Goal: Transaction & Acquisition: Purchase product/service

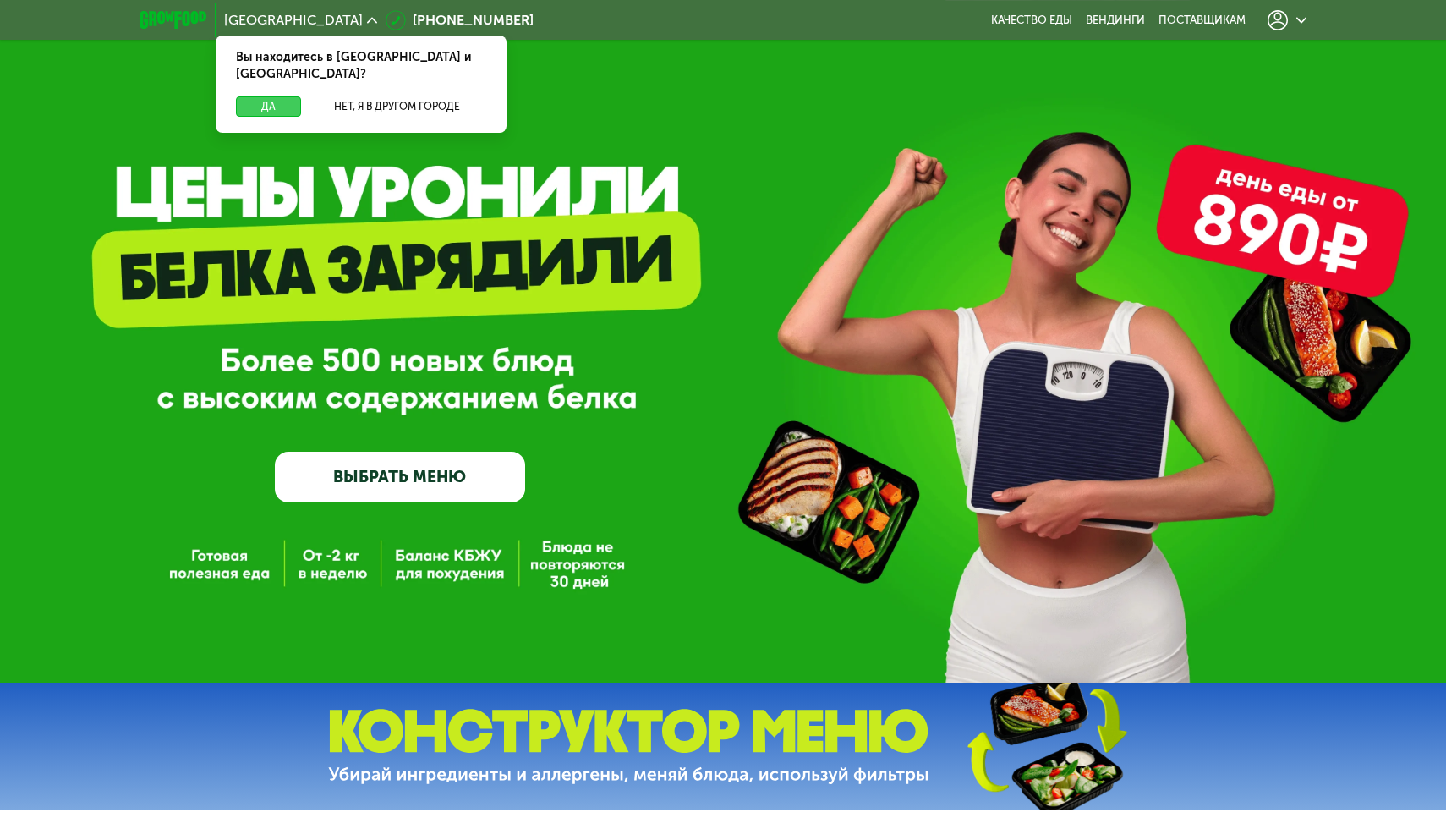
click at [263, 97] on button "Да" at bounding box center [267, 107] width 65 height 20
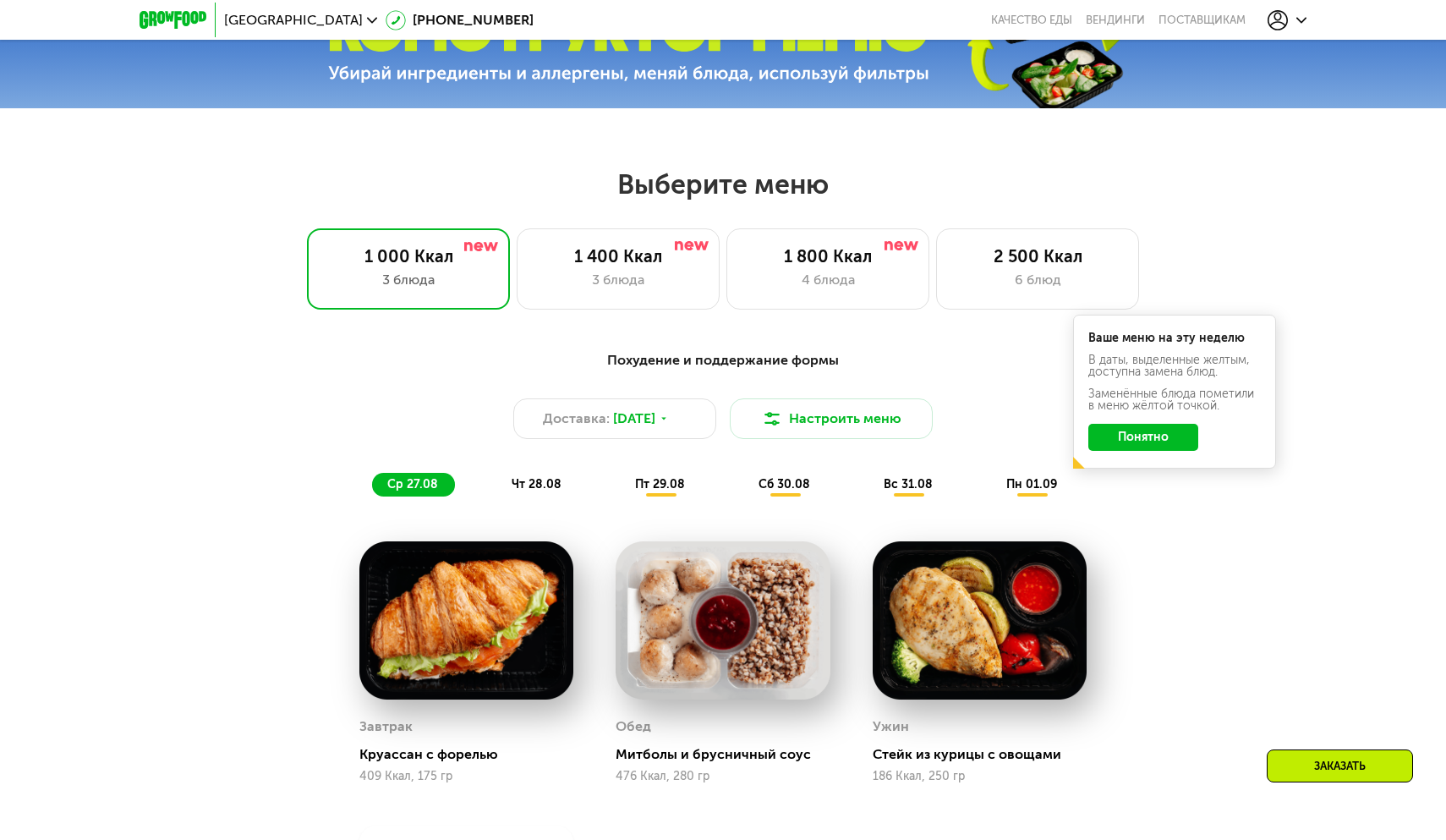
scroll to position [786, 0]
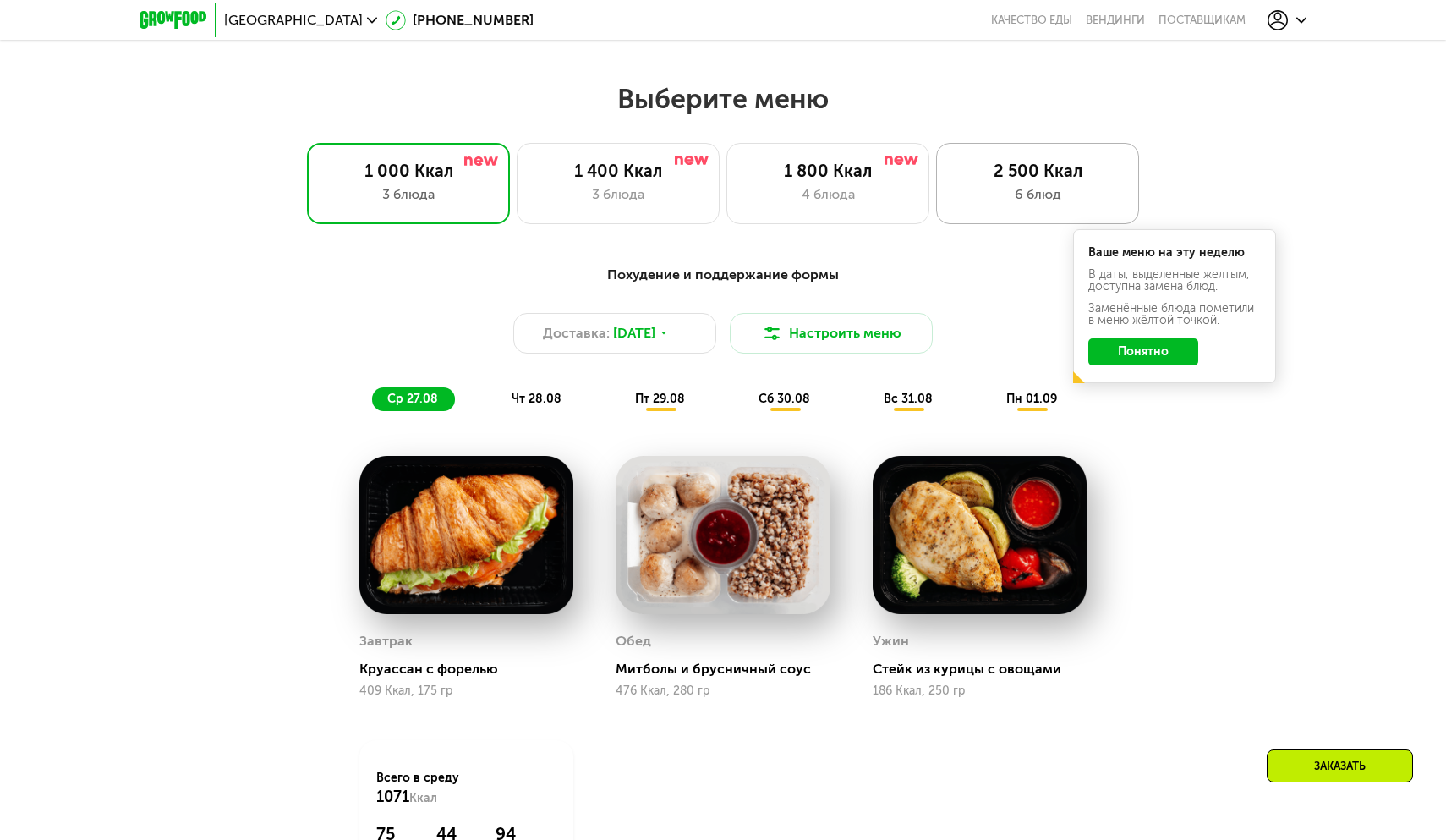
click at [972, 188] on div "6 блюд" at bounding box center [1038, 195] width 168 height 20
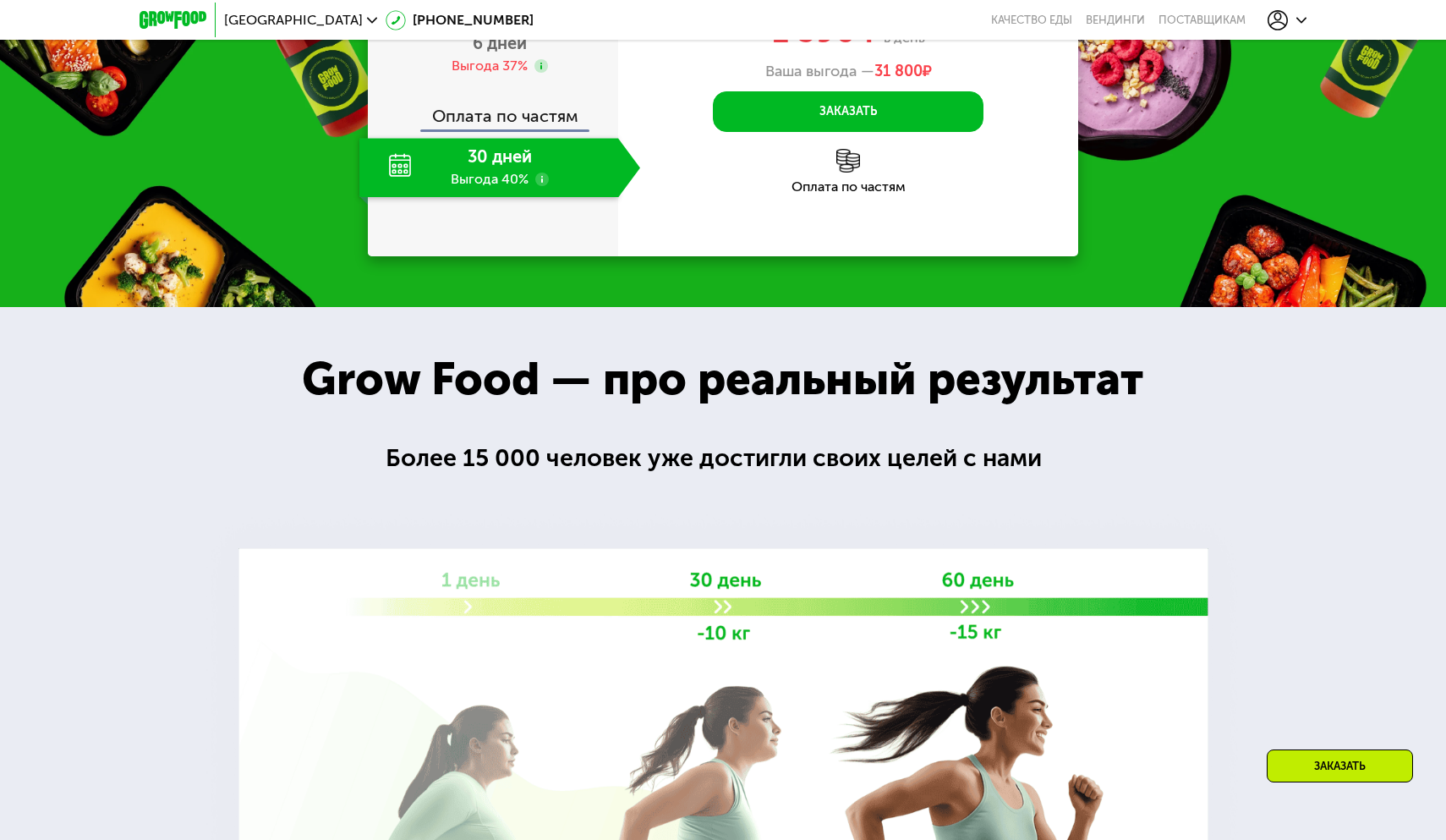
scroll to position [2035, 0]
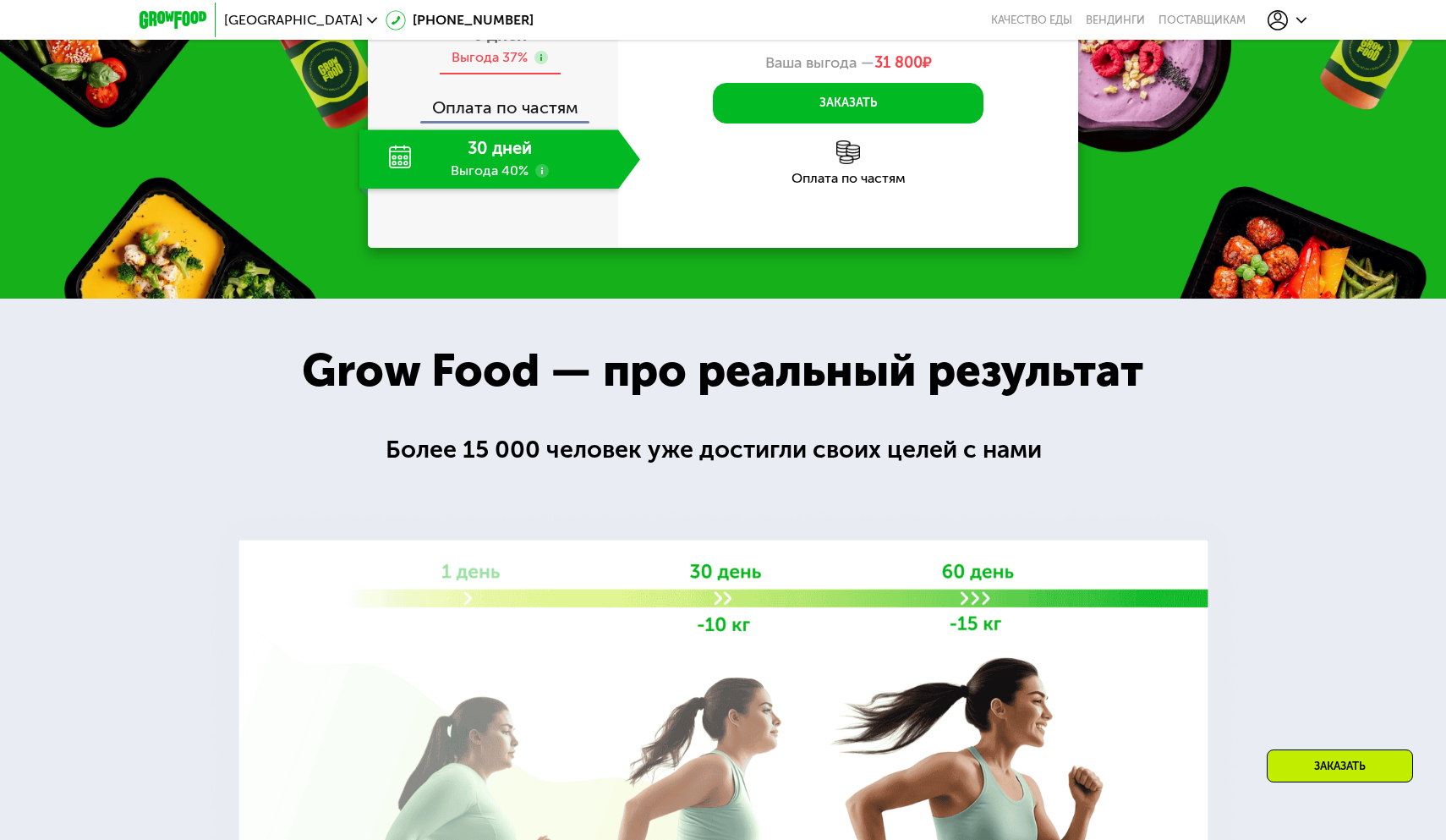
click at [568, 75] on div "6 дней Выгода 37%" at bounding box center [499, 45] width 280 height 59
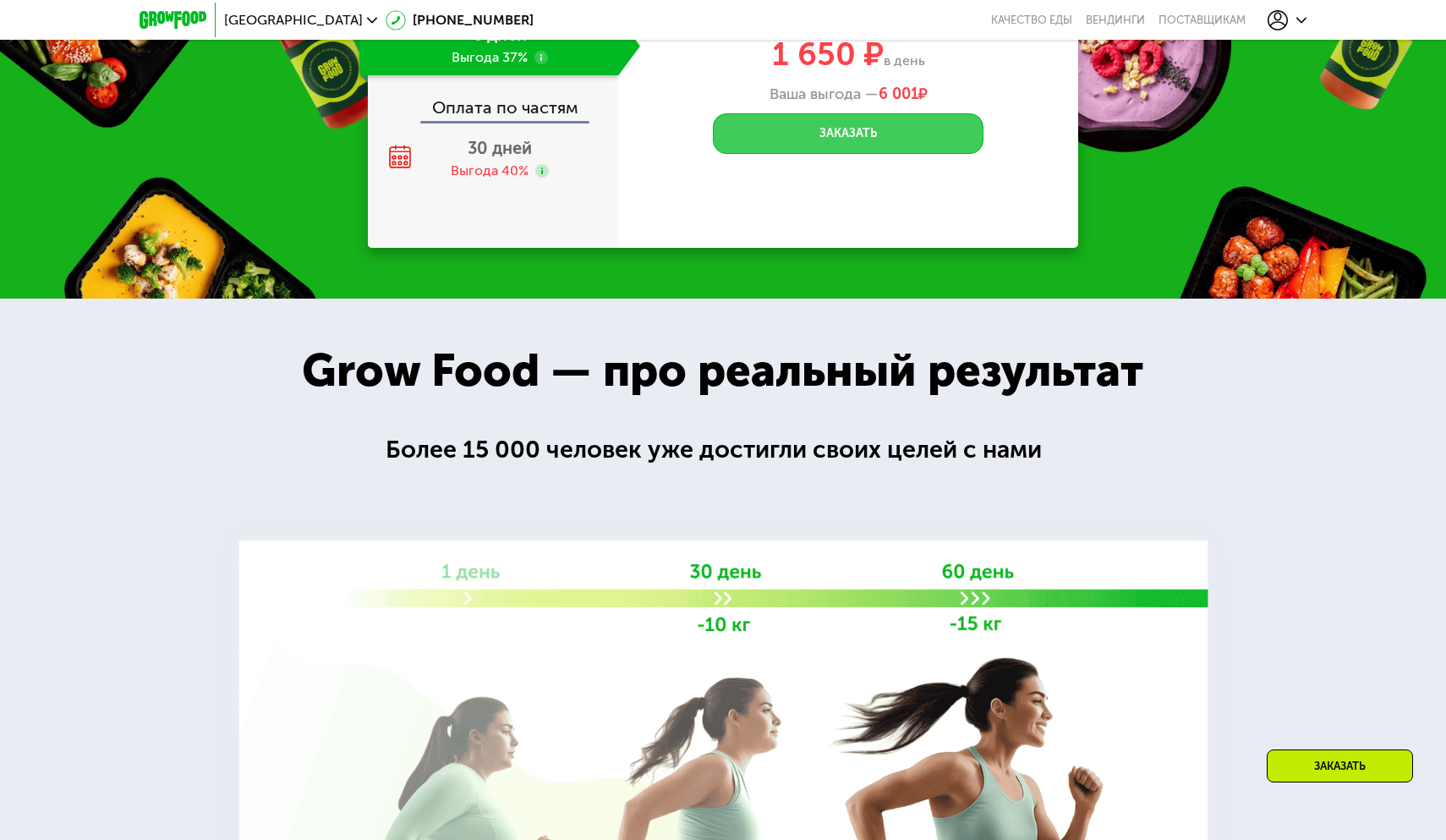
click at [842, 154] on button "Заказать" at bounding box center [848, 134] width 270 height 41
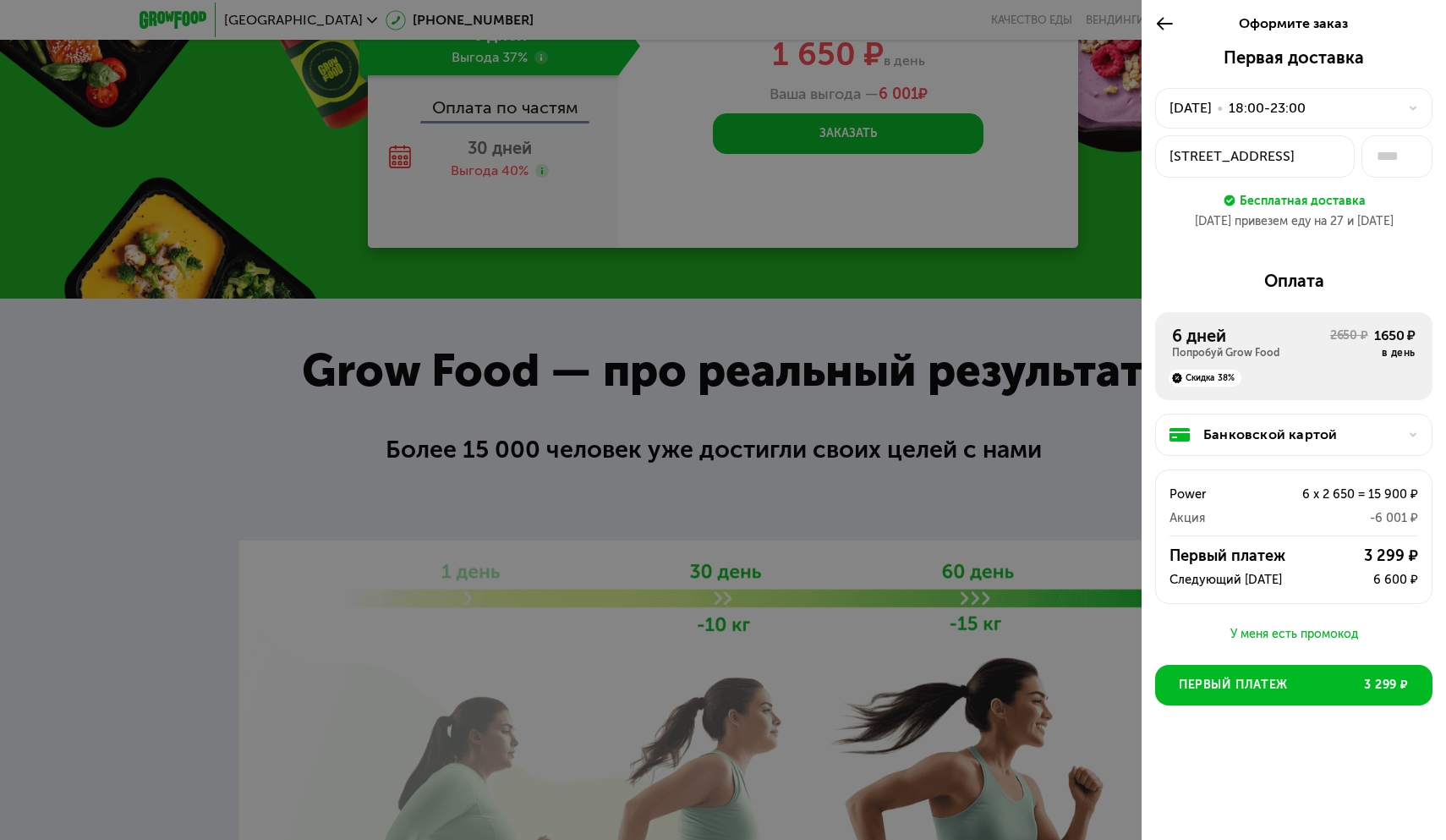
click at [1260, 633] on div "У меня есть промокод" at bounding box center [1294, 634] width 277 height 20
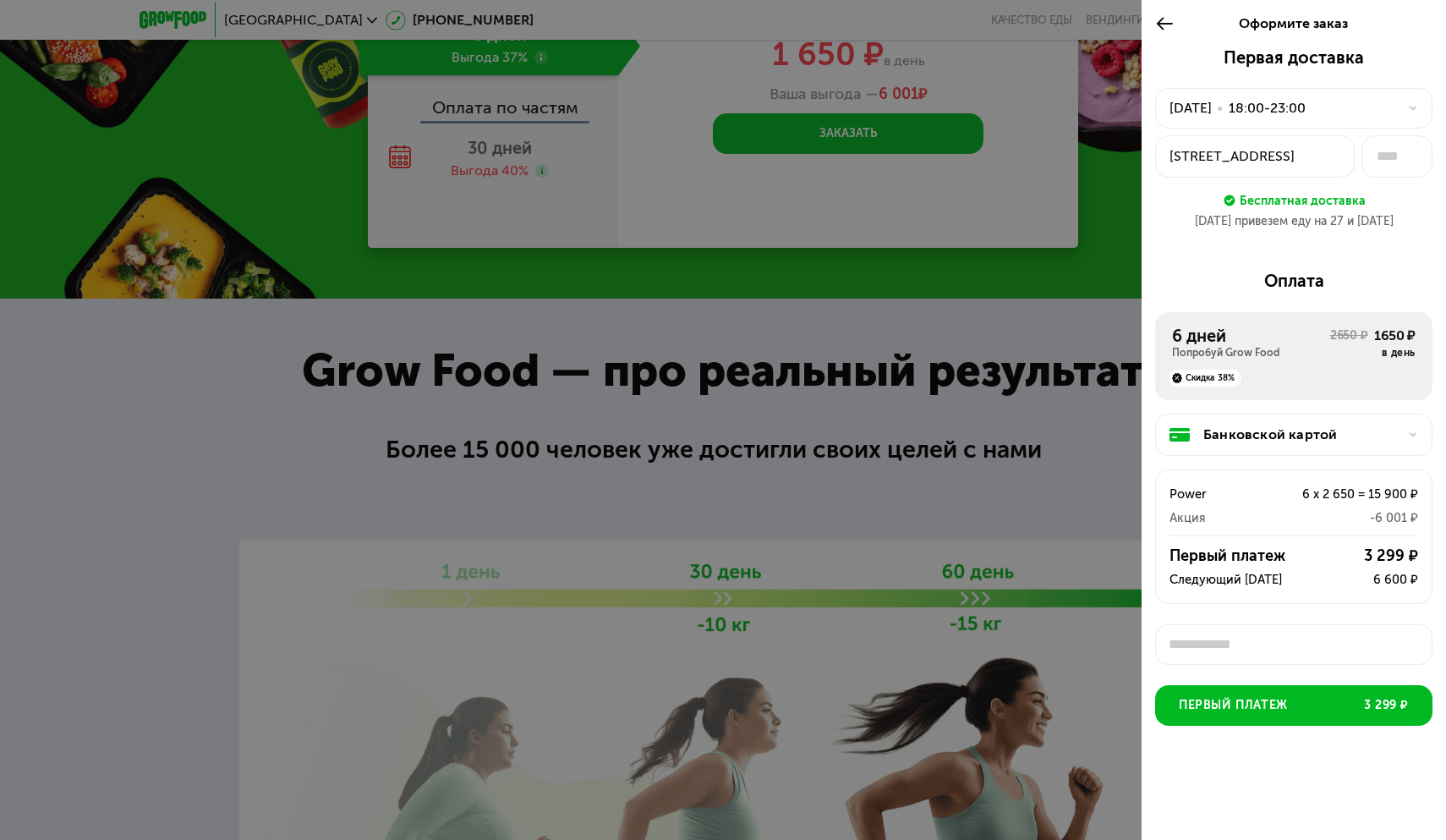
scroll to position [5, 0]
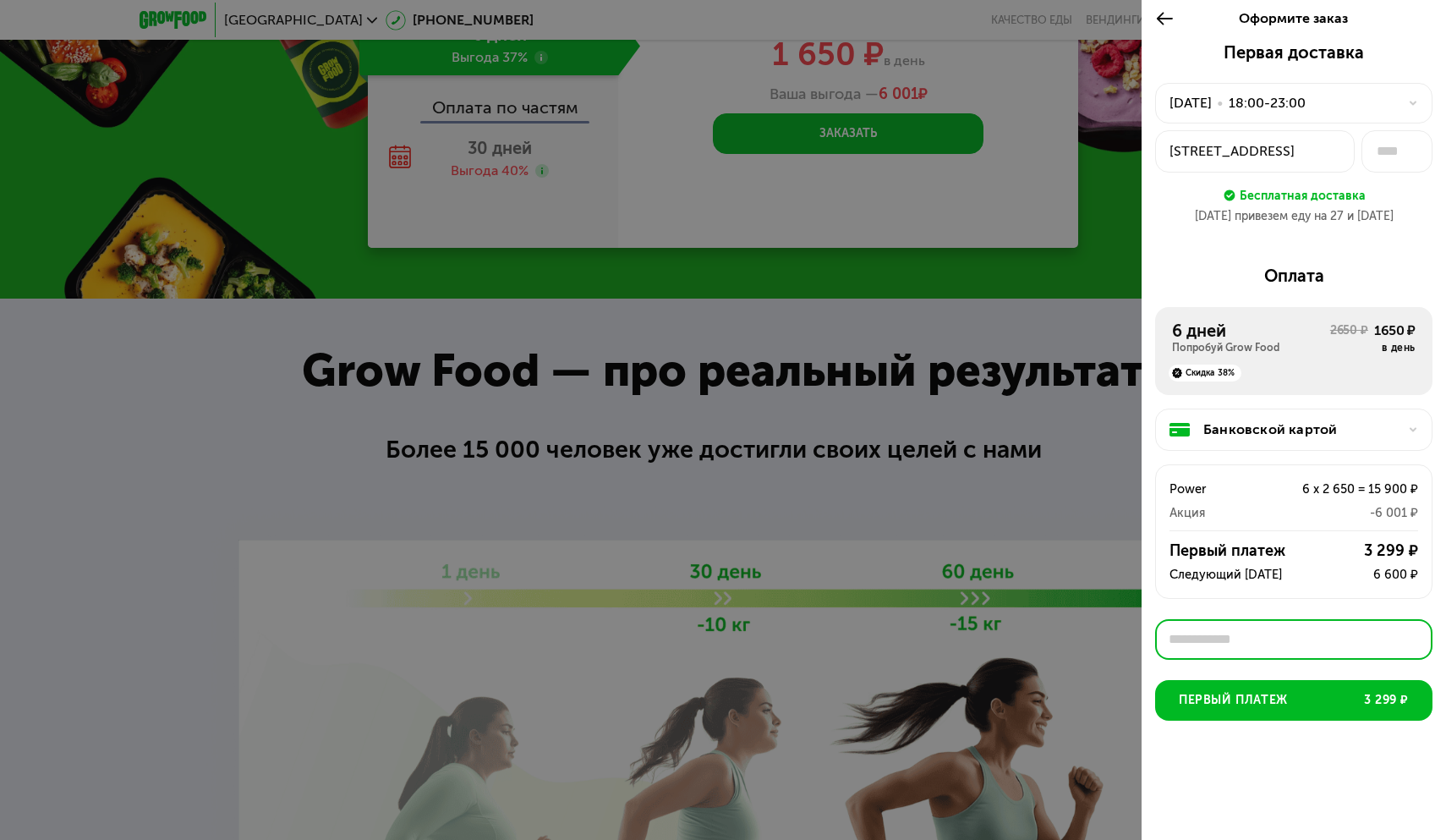
paste input "********"
type input "********"
click at [1372, 640] on div "Применить" at bounding box center [1386, 638] width 64 height 17
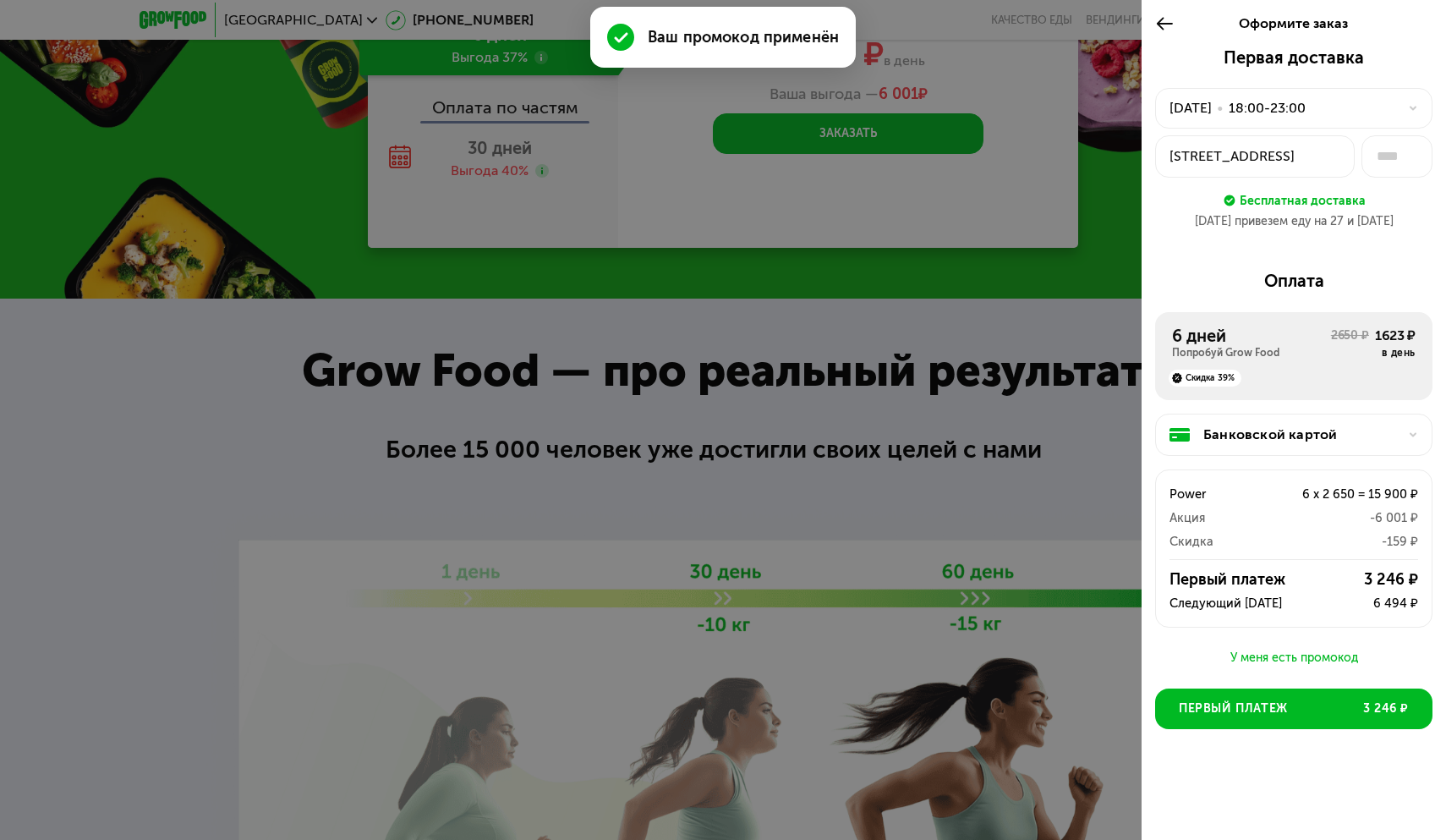
click at [1274, 652] on div "У меня есть промокод" at bounding box center [1294, 657] width 277 height 20
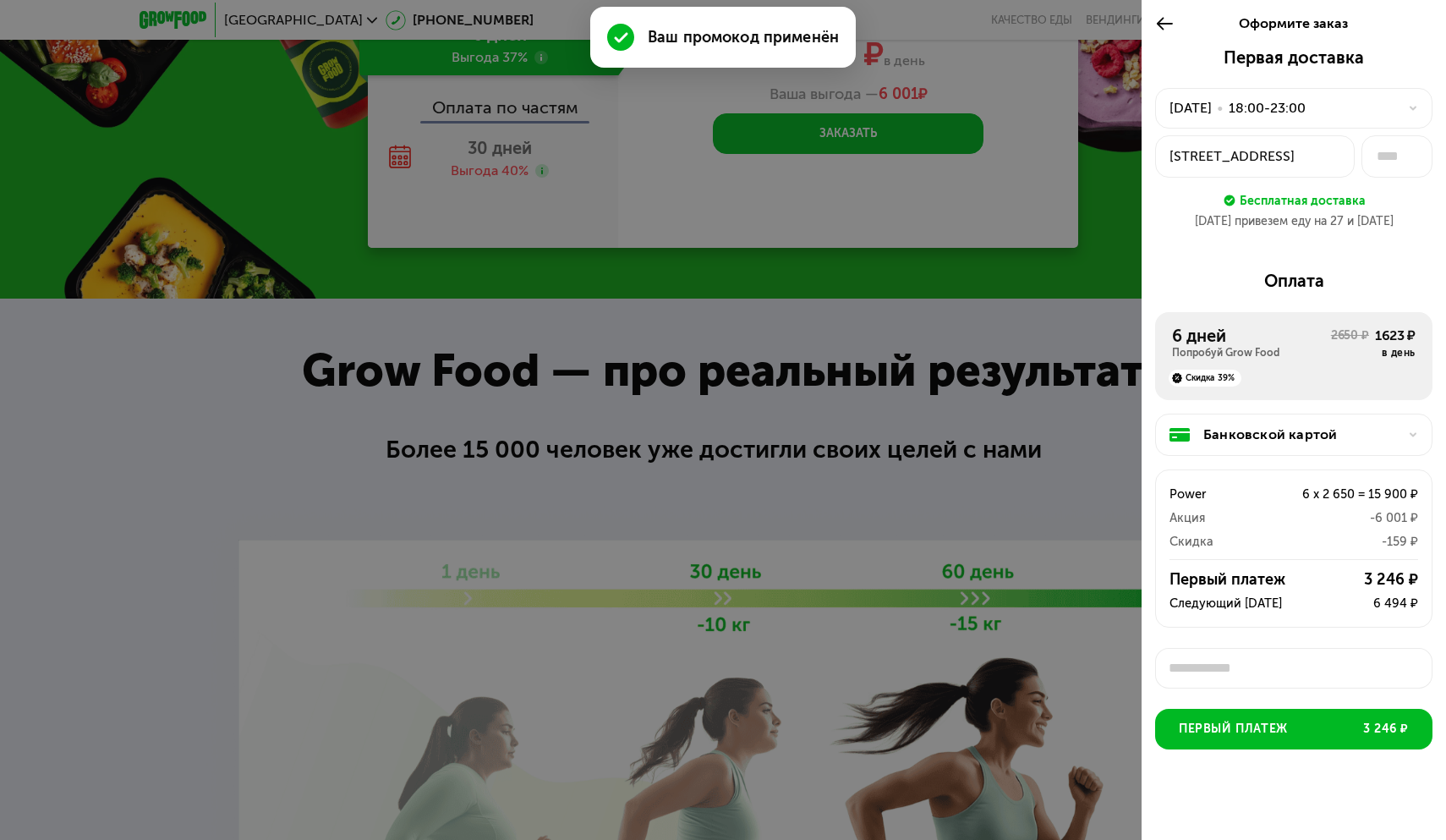
scroll to position [5, 0]
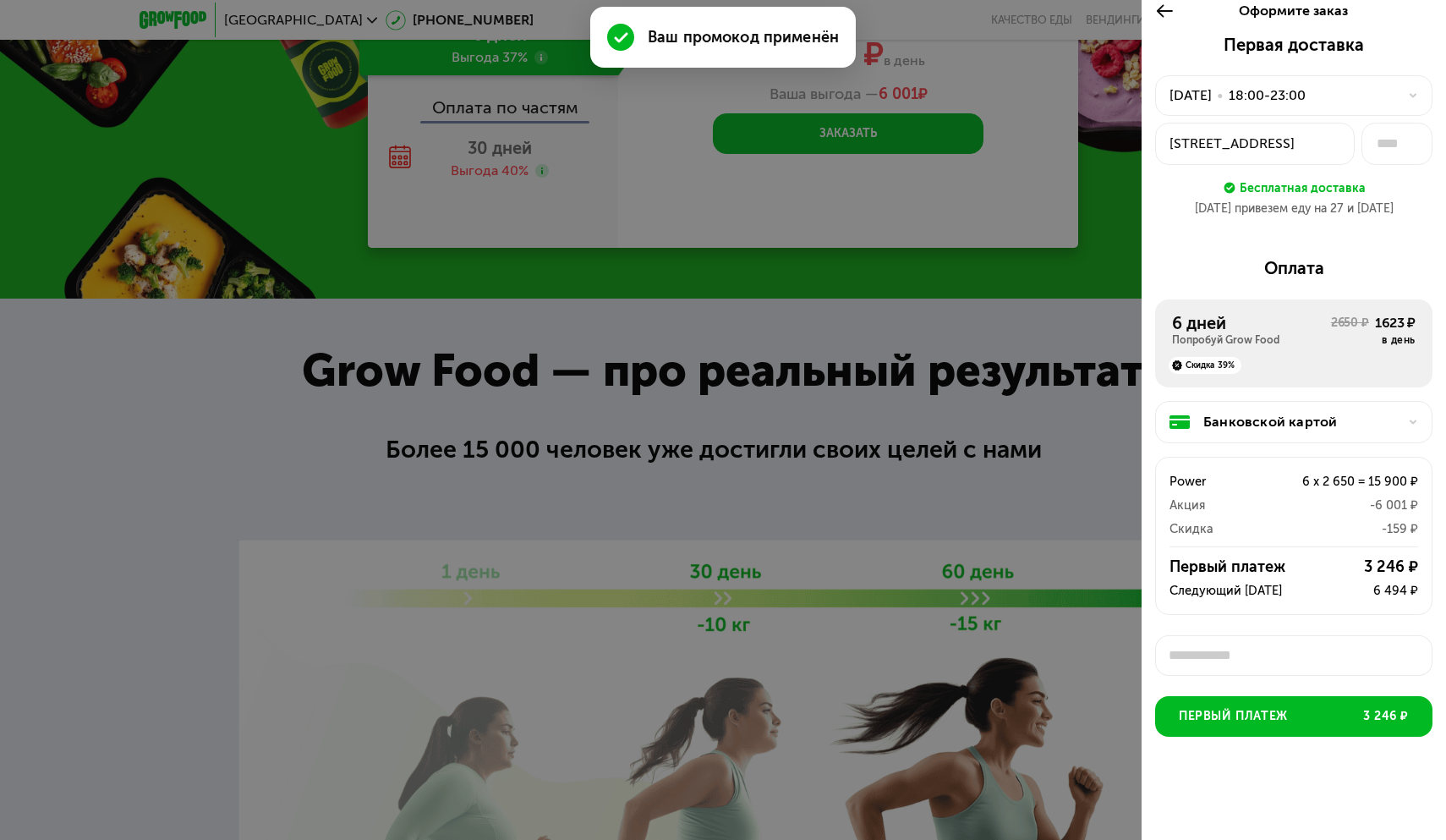
click at [1247, 656] on input "text" at bounding box center [1294, 655] width 277 height 41
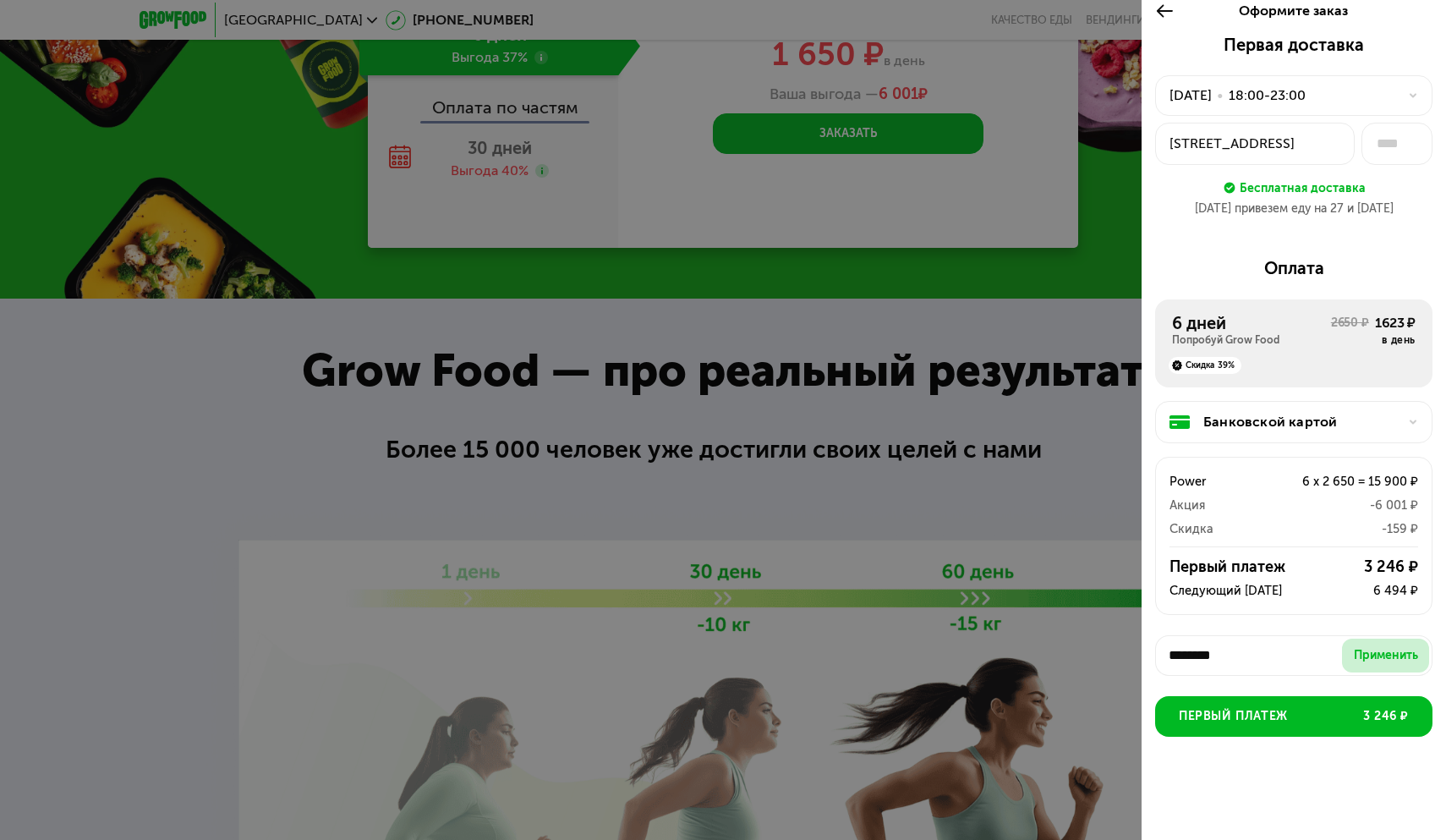
type input "********"
click at [1362, 665] on button "Применить" at bounding box center [1385, 655] width 87 height 34
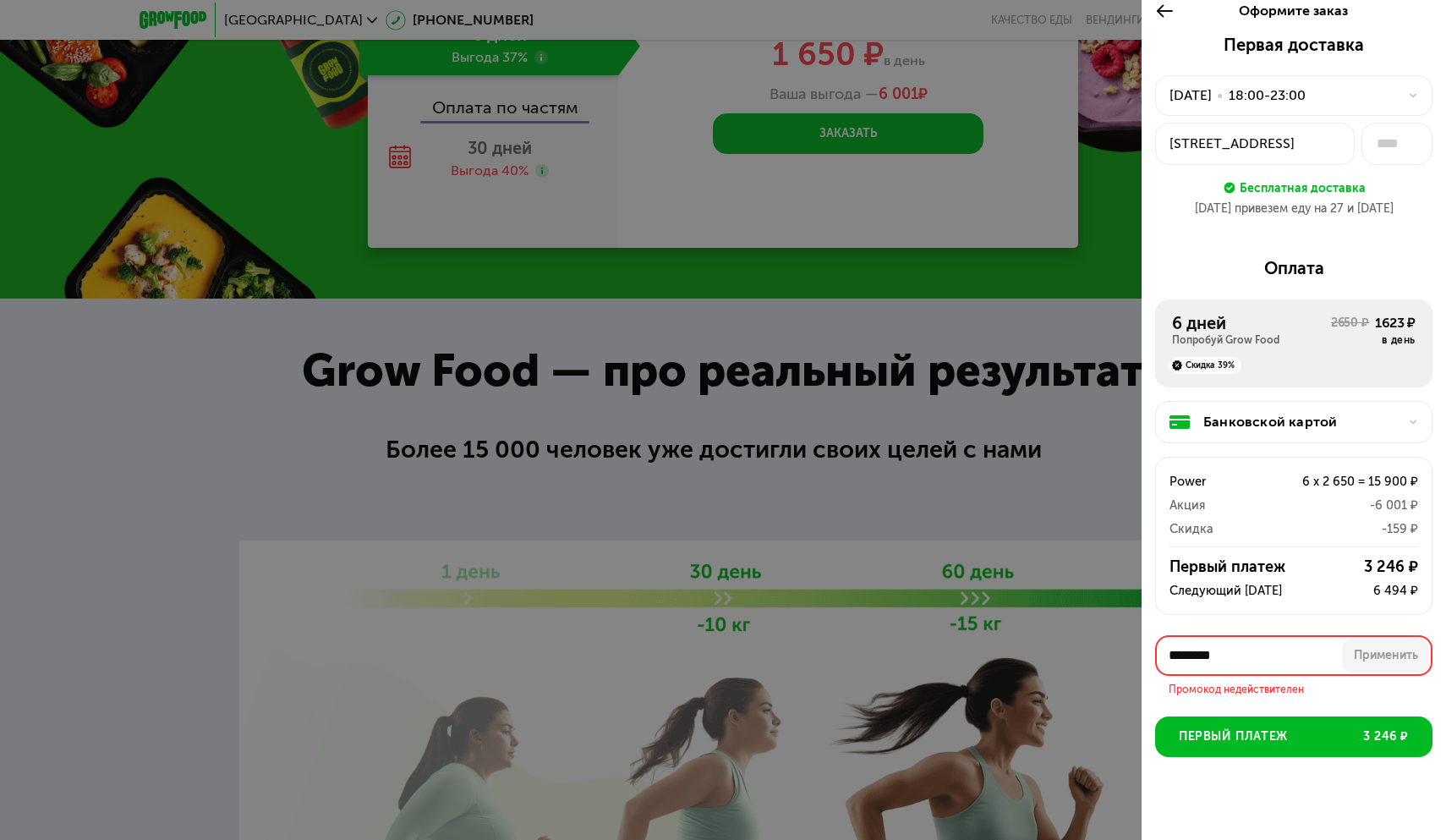
click at [1173, 657] on input "********" at bounding box center [1294, 655] width 277 height 41
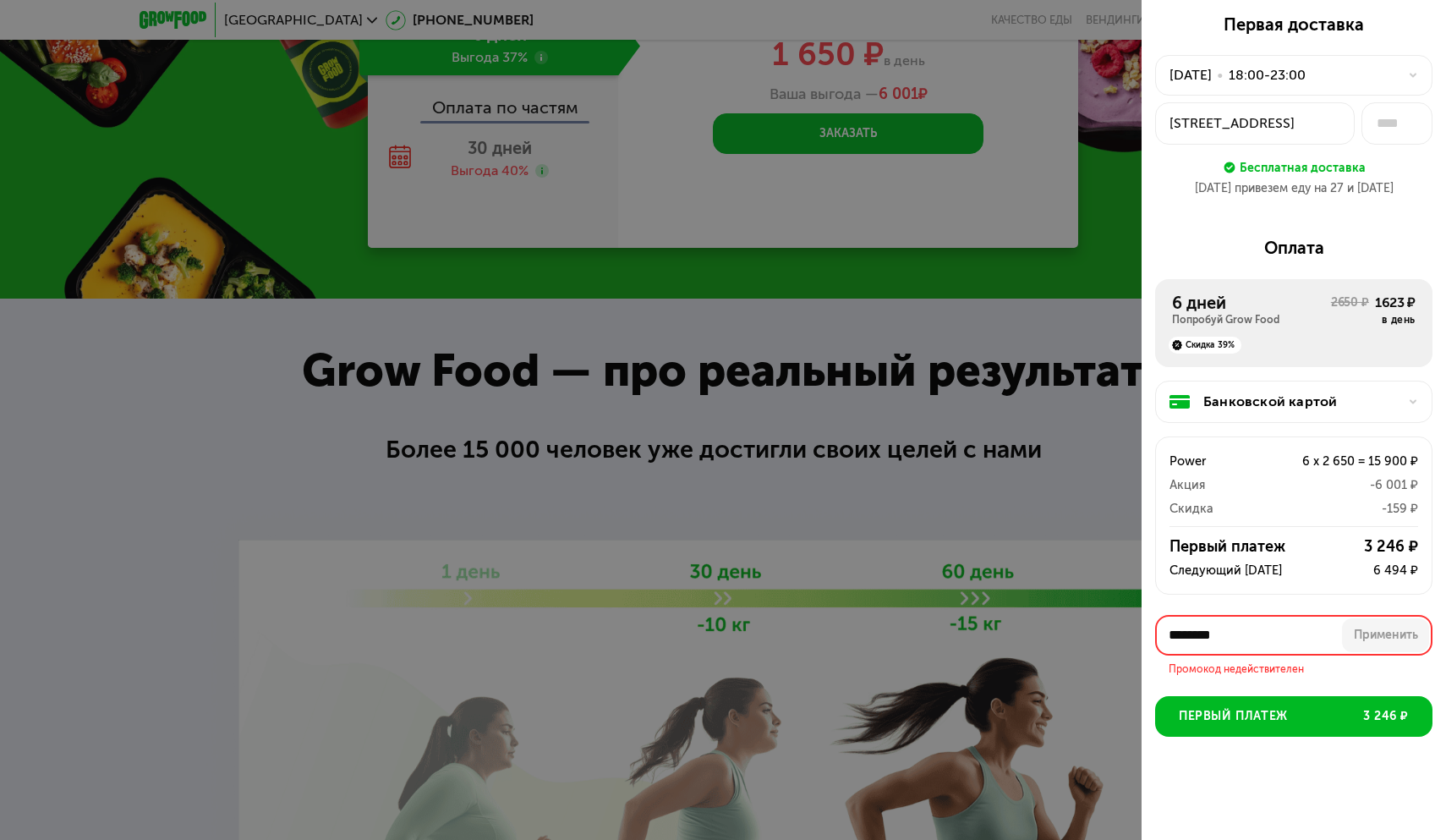
scroll to position [8, 0]
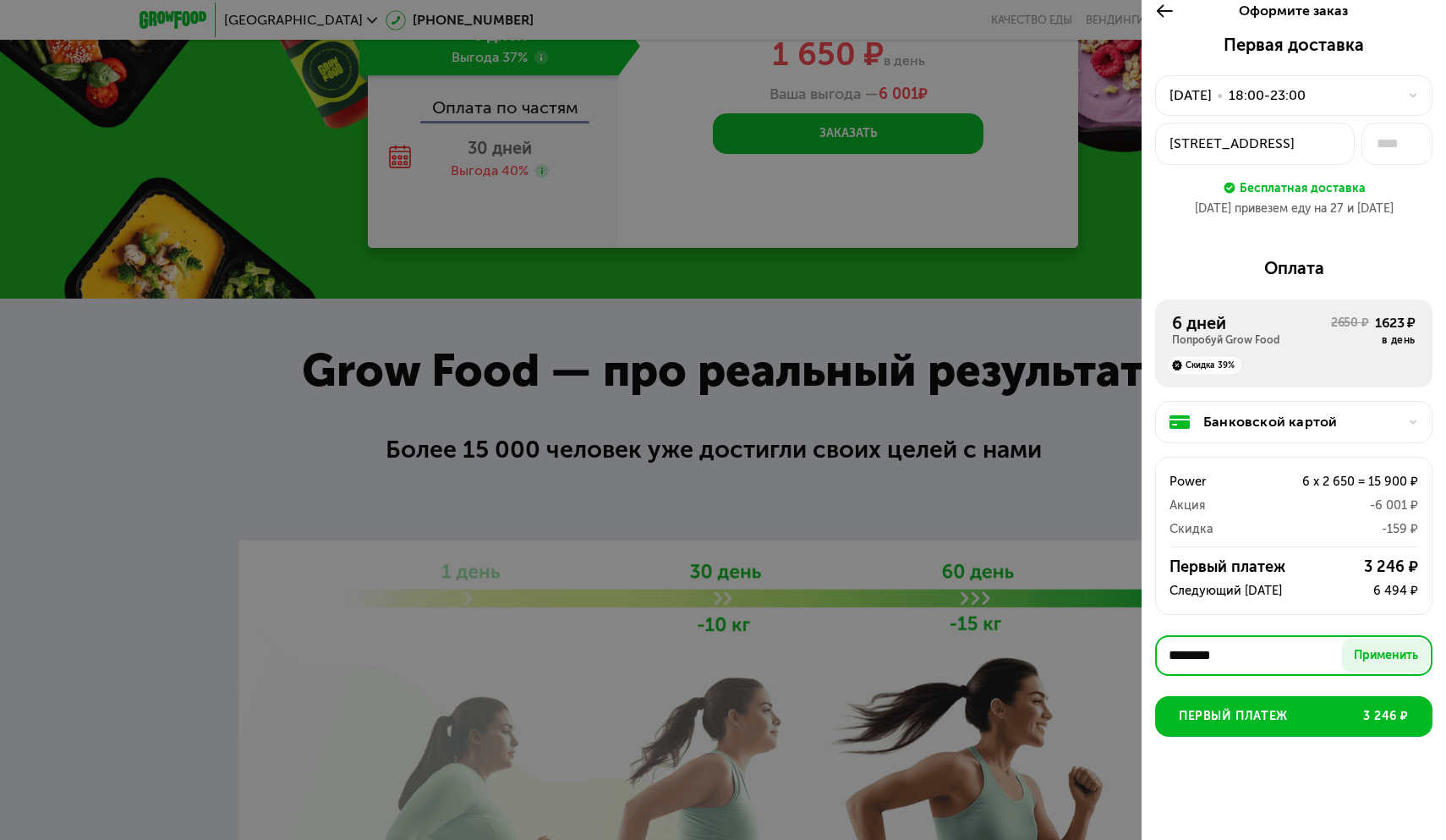
click at [1269, 652] on input "********" at bounding box center [1294, 655] width 277 height 41
click at [1362, 651] on div "Применить" at bounding box center [1386, 654] width 64 height 17
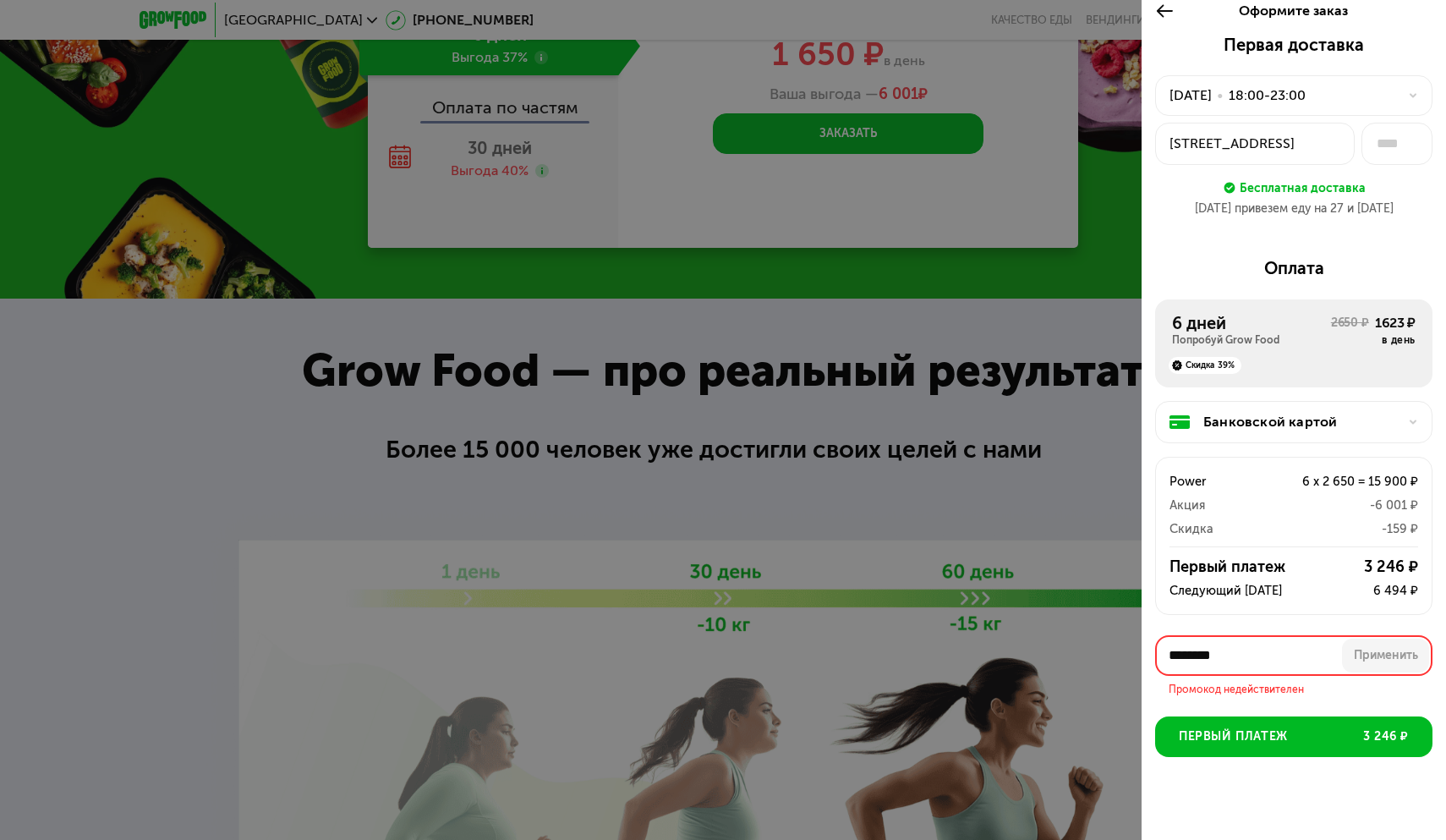
drag, startPoint x: 1246, startPoint y: 653, endPoint x: 1110, endPoint y: 644, distance: 136.3
click at [1110, 646] on div "Оформите заказ Первая доставка 26 авг, вт • 18:00-23:00 Каширское шоссе, 1 Бесп…" at bounding box center [723, 420] width 1446 height 840
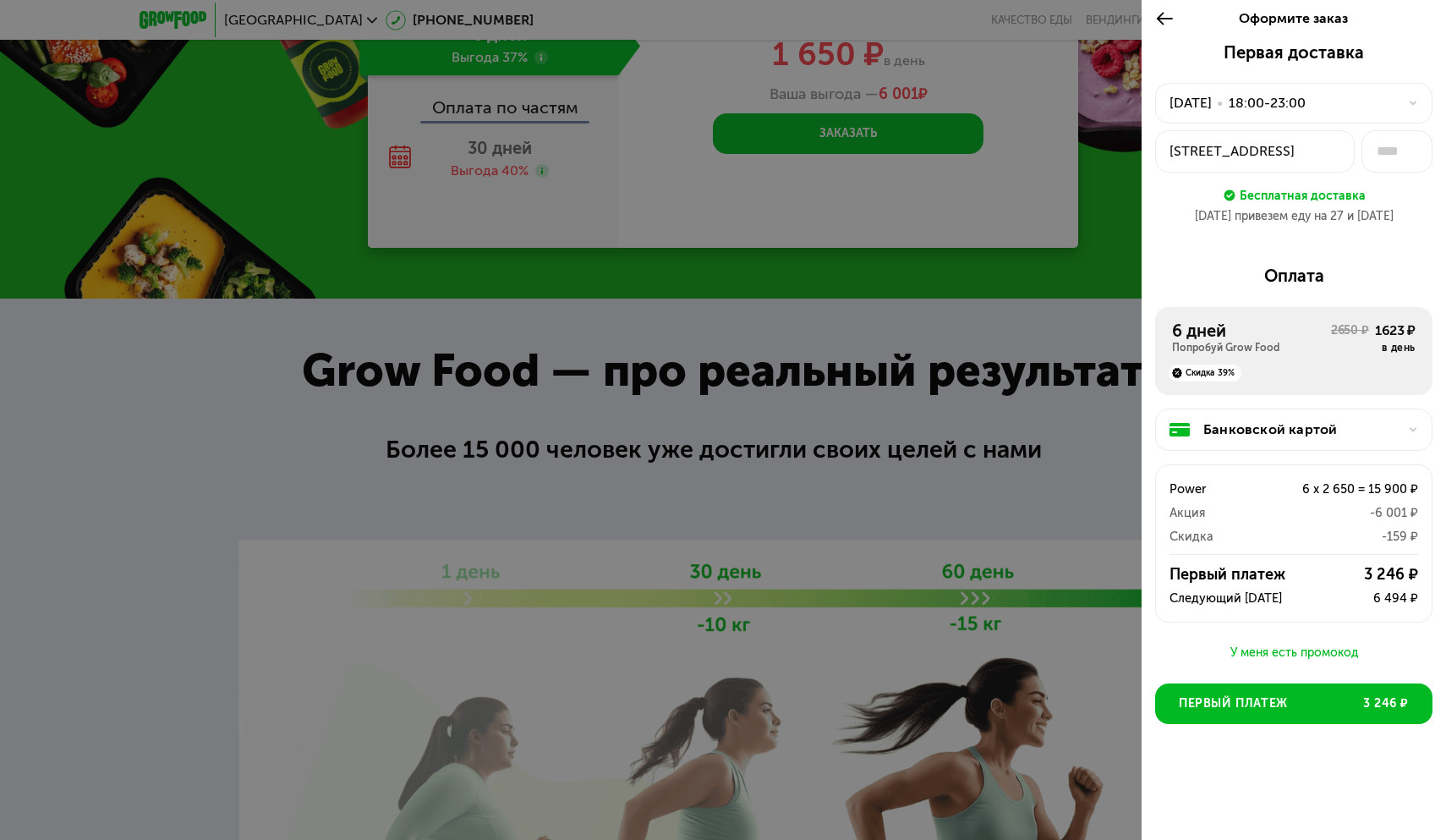
click at [1240, 643] on div "У меня есть промокод" at bounding box center [1294, 652] width 277 height 20
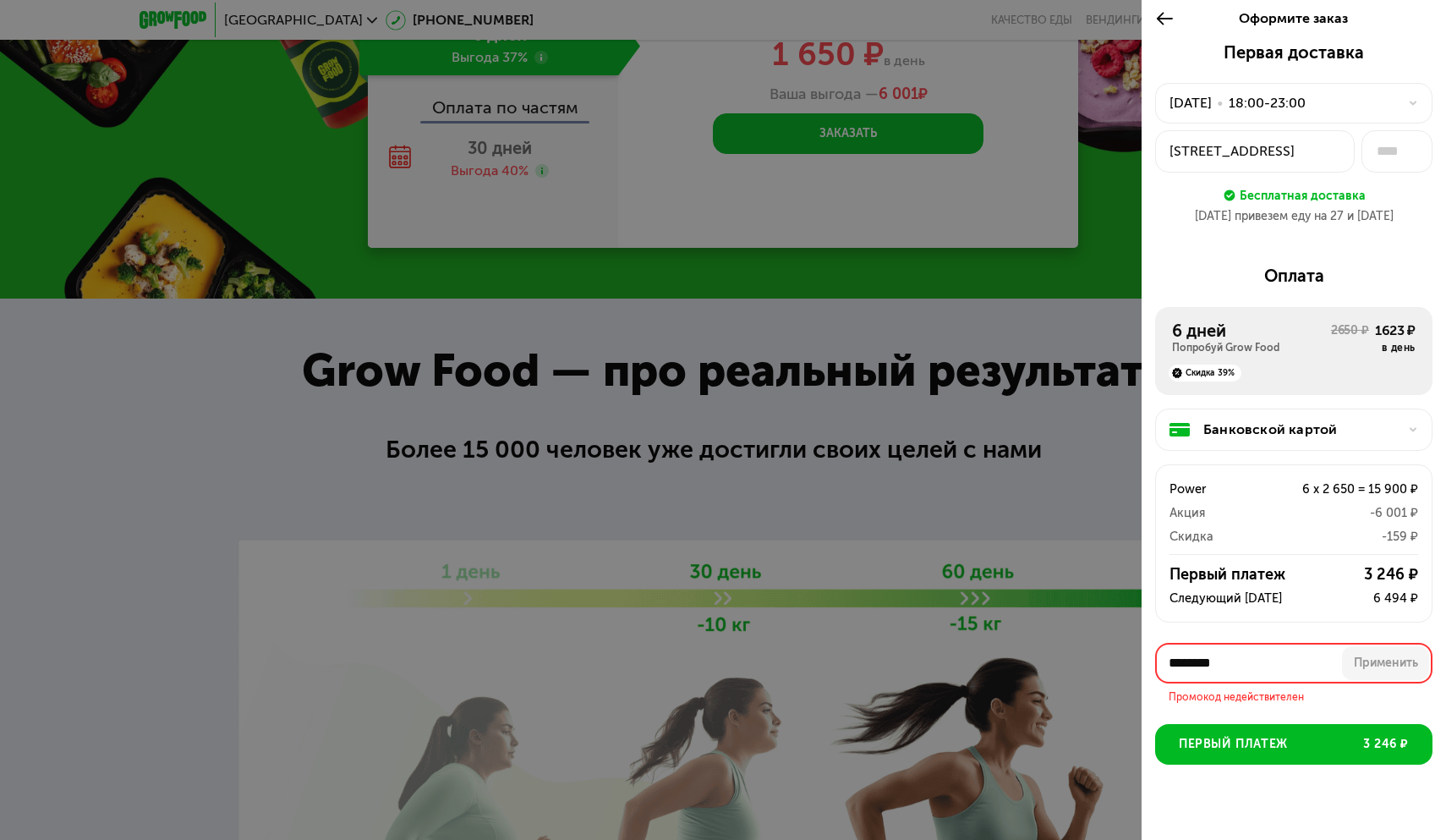
scroll to position [28, 0]
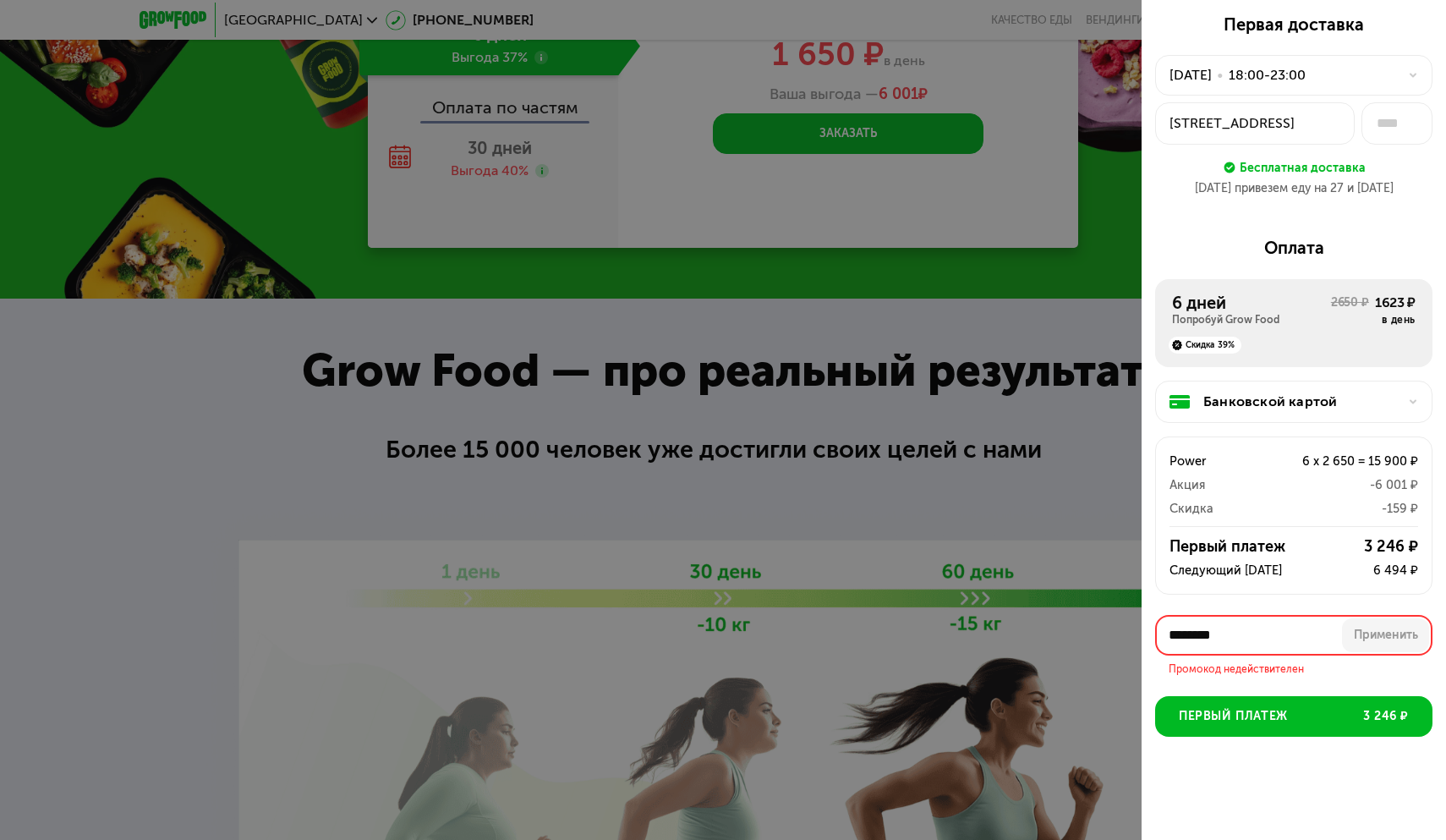
drag, startPoint x: 1258, startPoint y: 637, endPoint x: 1018, endPoint y: 637, distance: 240.0
click at [1018, 637] on div "Оформите заказ Первая доставка 26 авг, вт • 18:00-23:00 Каширское шоссе, 1 Бесп…" at bounding box center [723, 420] width 1446 height 840
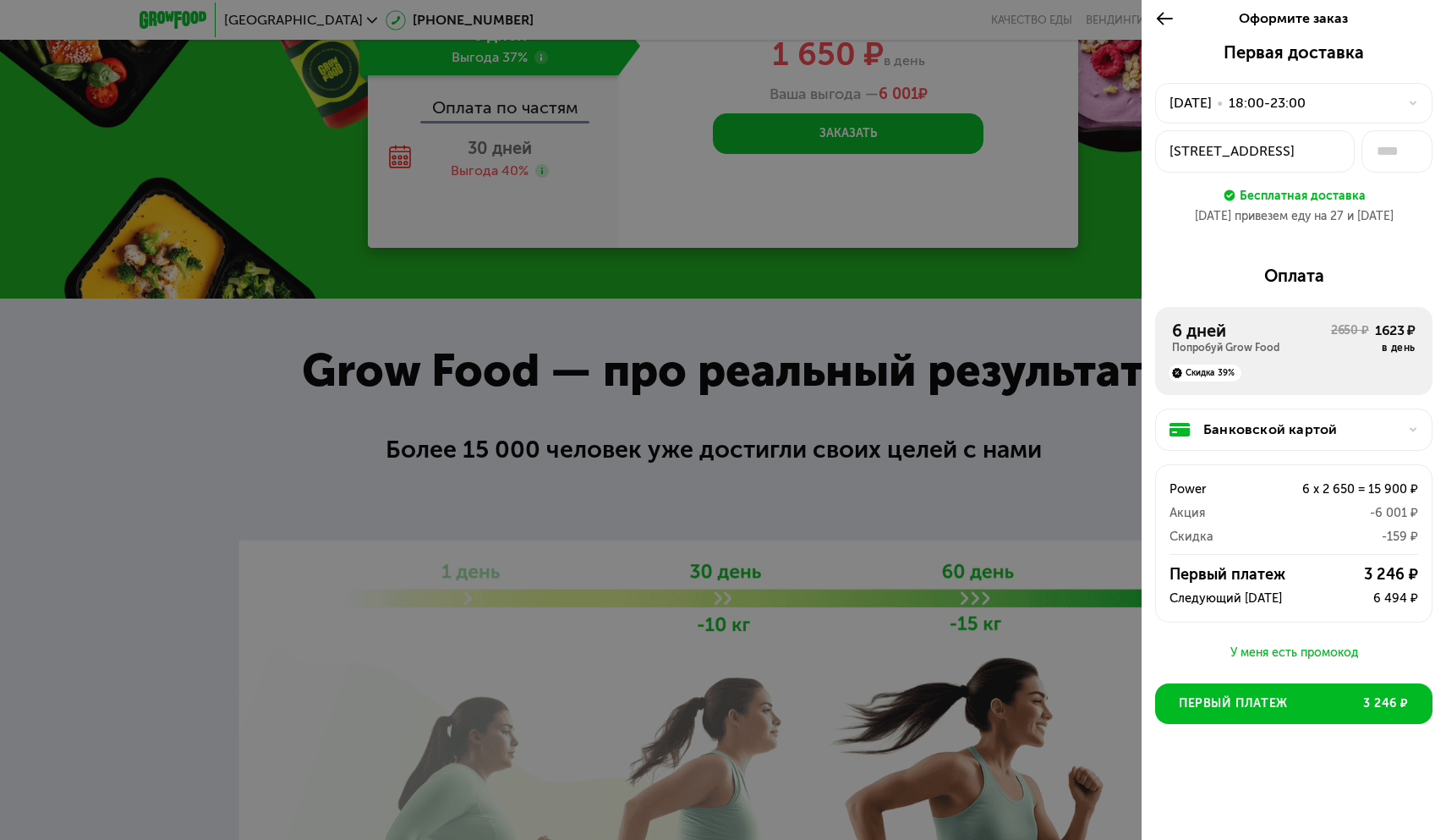
click at [1316, 647] on div "У меня есть промокод" at bounding box center [1294, 652] width 277 height 20
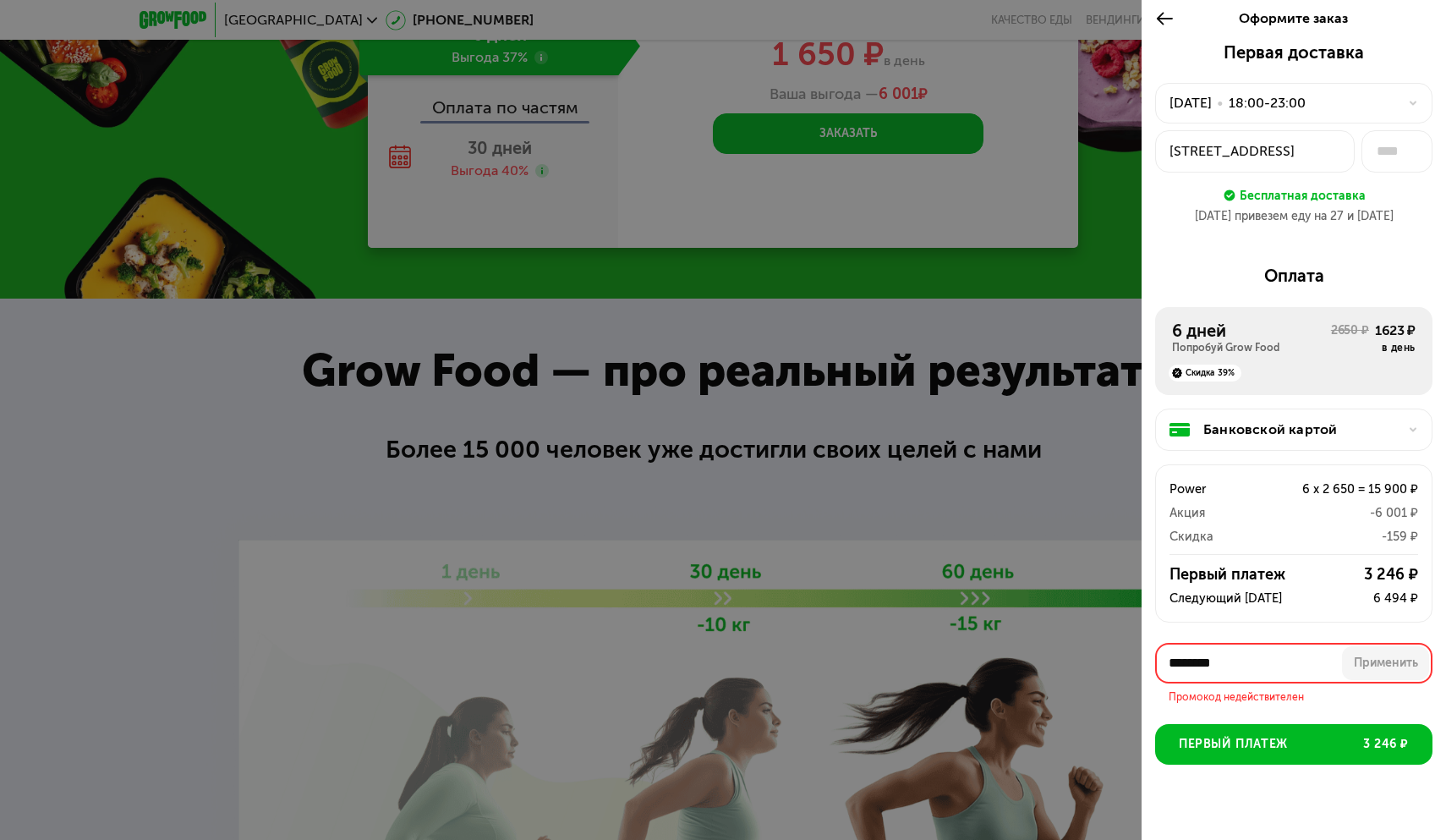
scroll to position [28, 0]
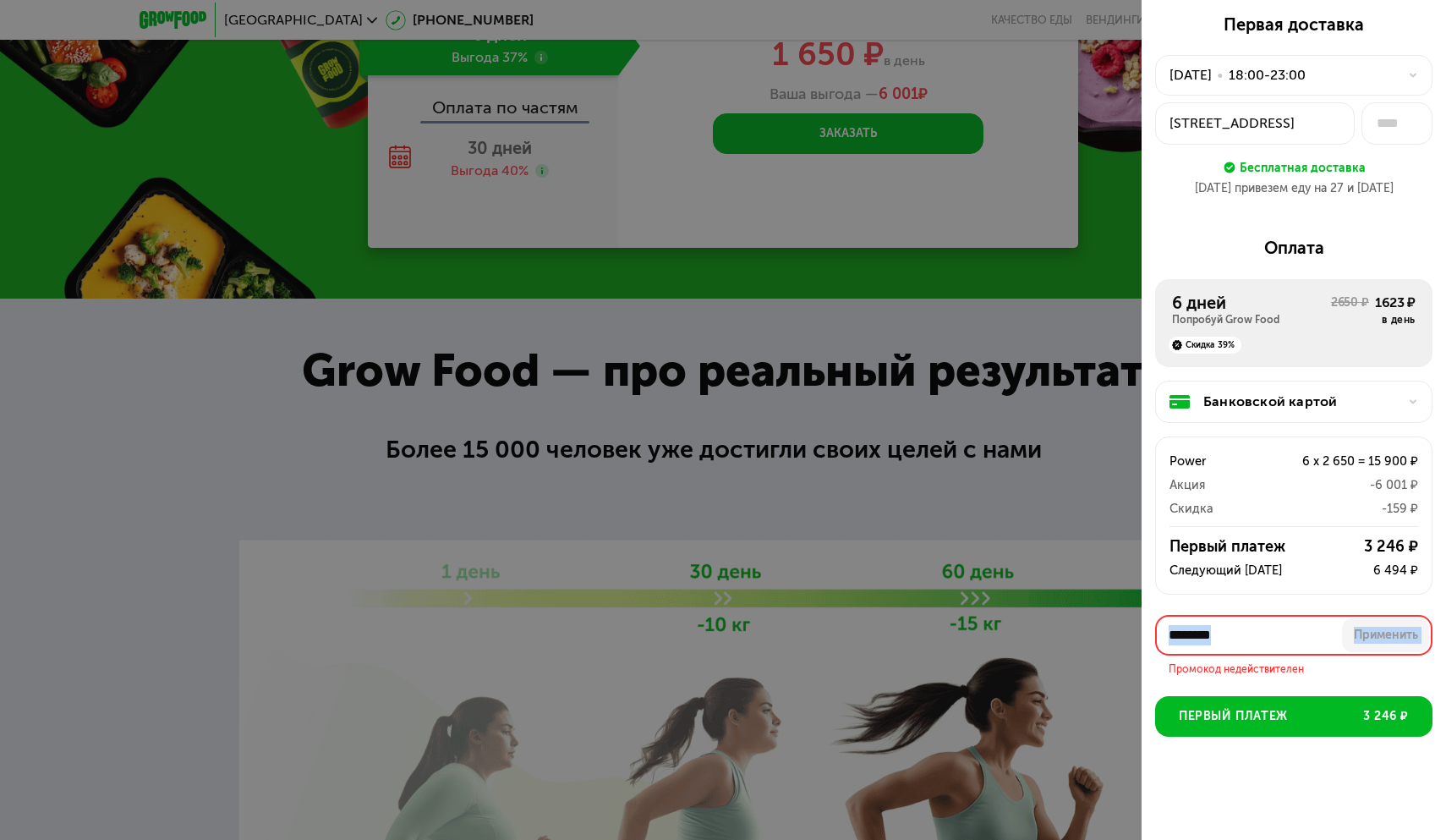
drag, startPoint x: 1251, startPoint y: 655, endPoint x: 1256, endPoint y: 638, distance: 17.7
click at [1256, 638] on div "******** Применить Промокод недействителен" at bounding box center [1294, 644] width 277 height 61
drag, startPoint x: 1256, startPoint y: 635, endPoint x: 1133, endPoint y: 630, distance: 123.1
click at [1133, 630] on div "Оформите заказ Первая доставка 26 авг, вт • 18:00-23:00 Каширское шоссе, 1 Бесп…" at bounding box center [723, 420] width 1446 height 840
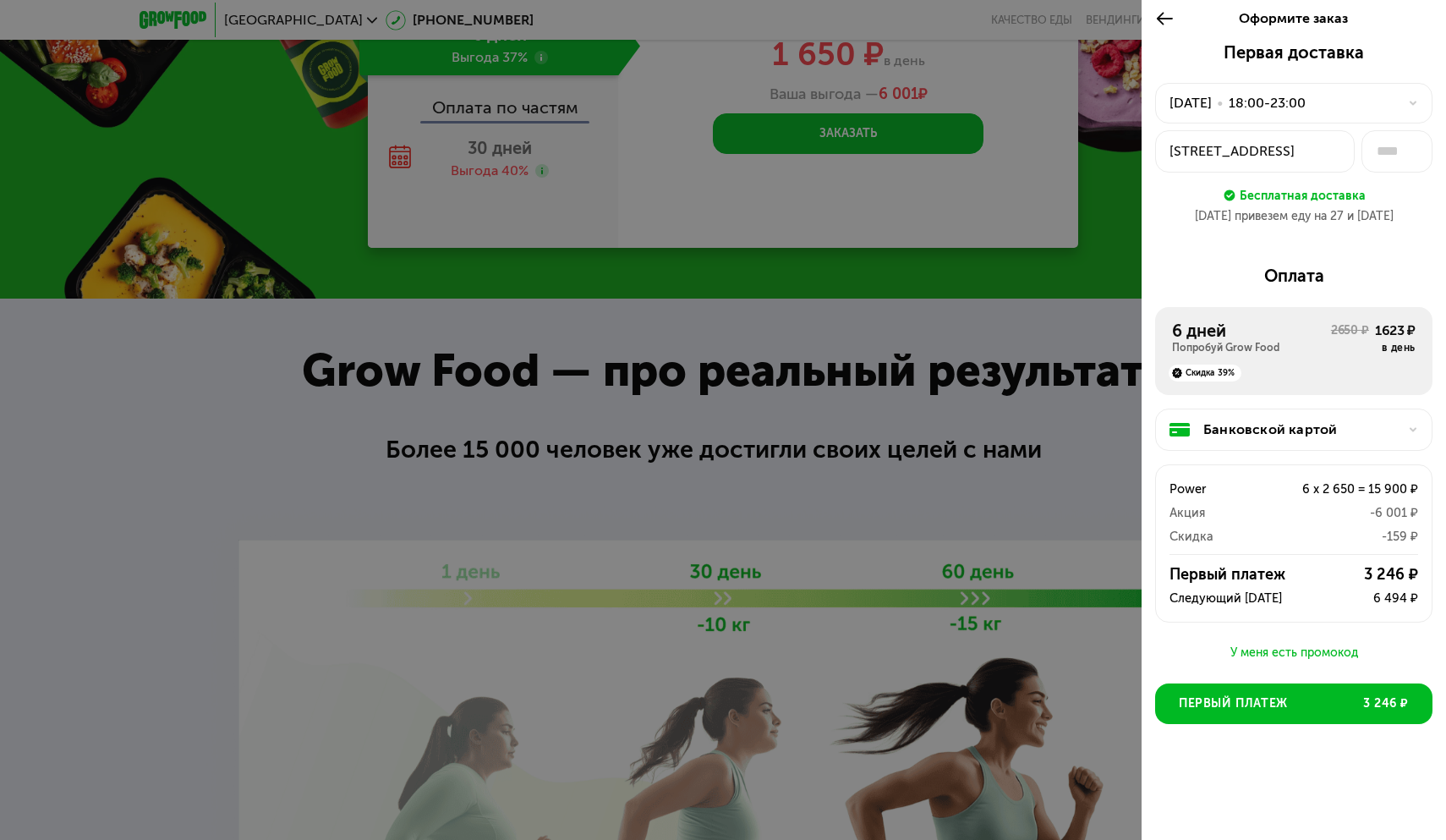
click at [1289, 657] on div "У меня есть промокод" at bounding box center [1294, 652] width 277 height 20
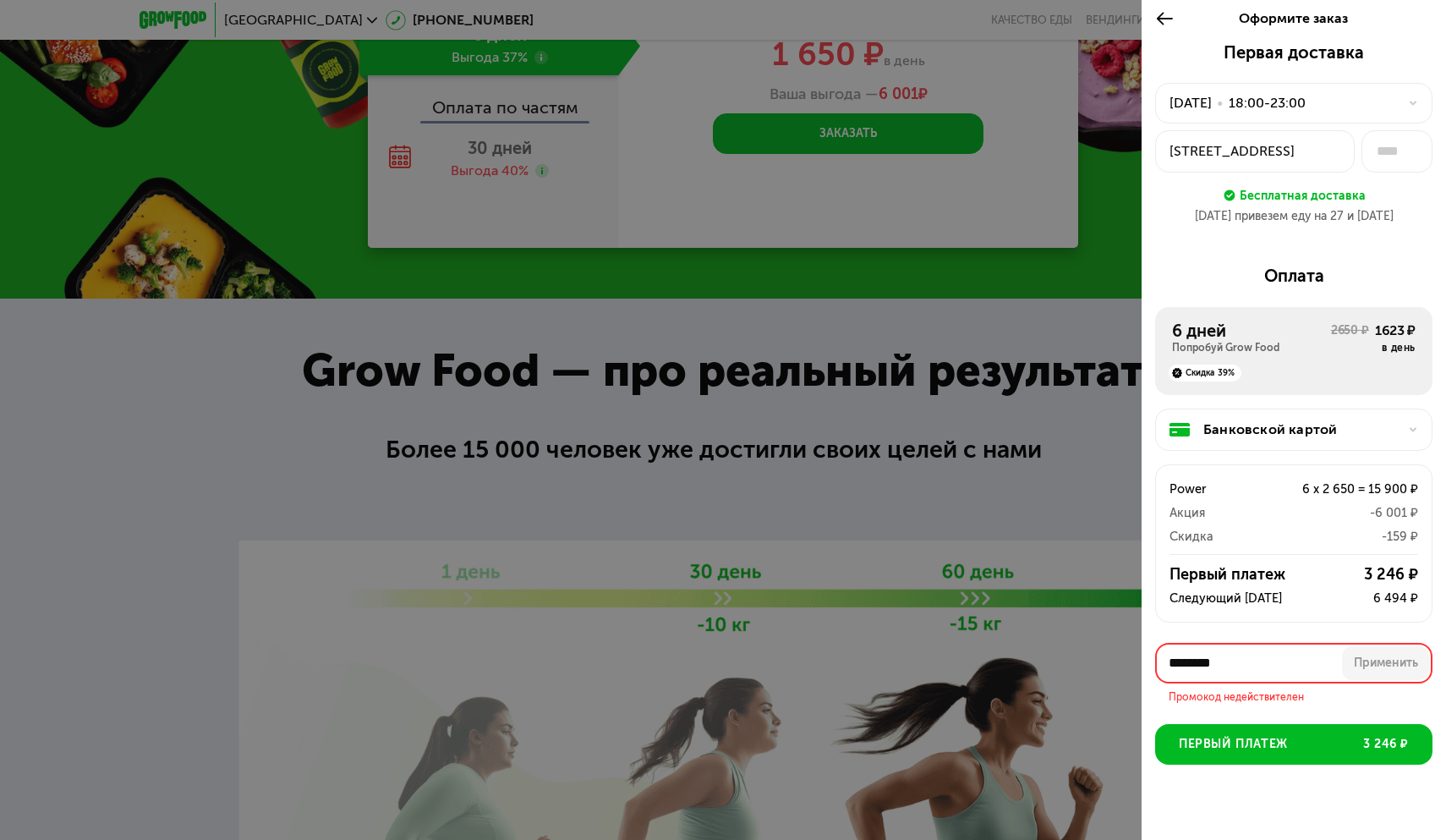
scroll to position [28, 0]
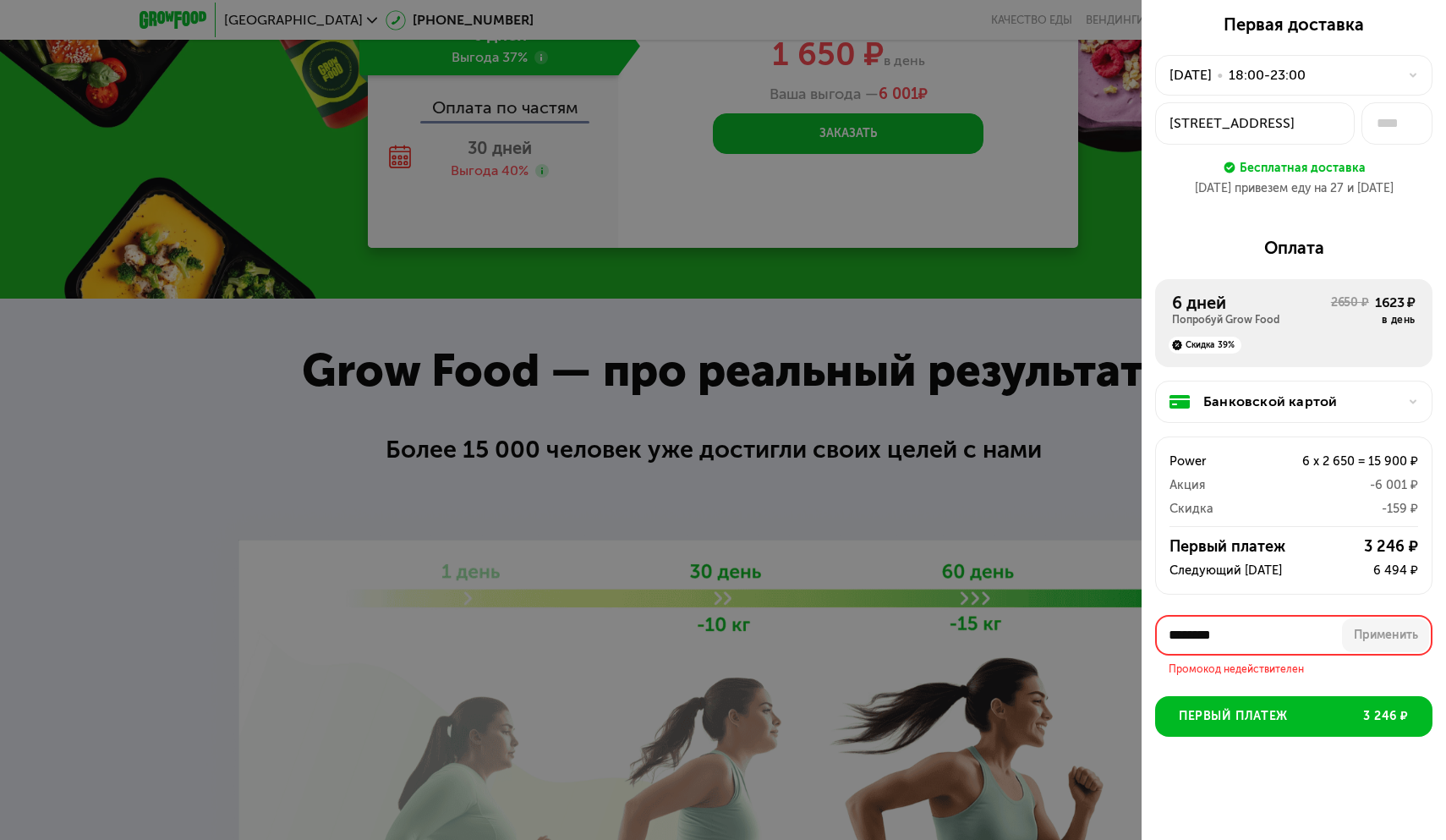
type input "*********"
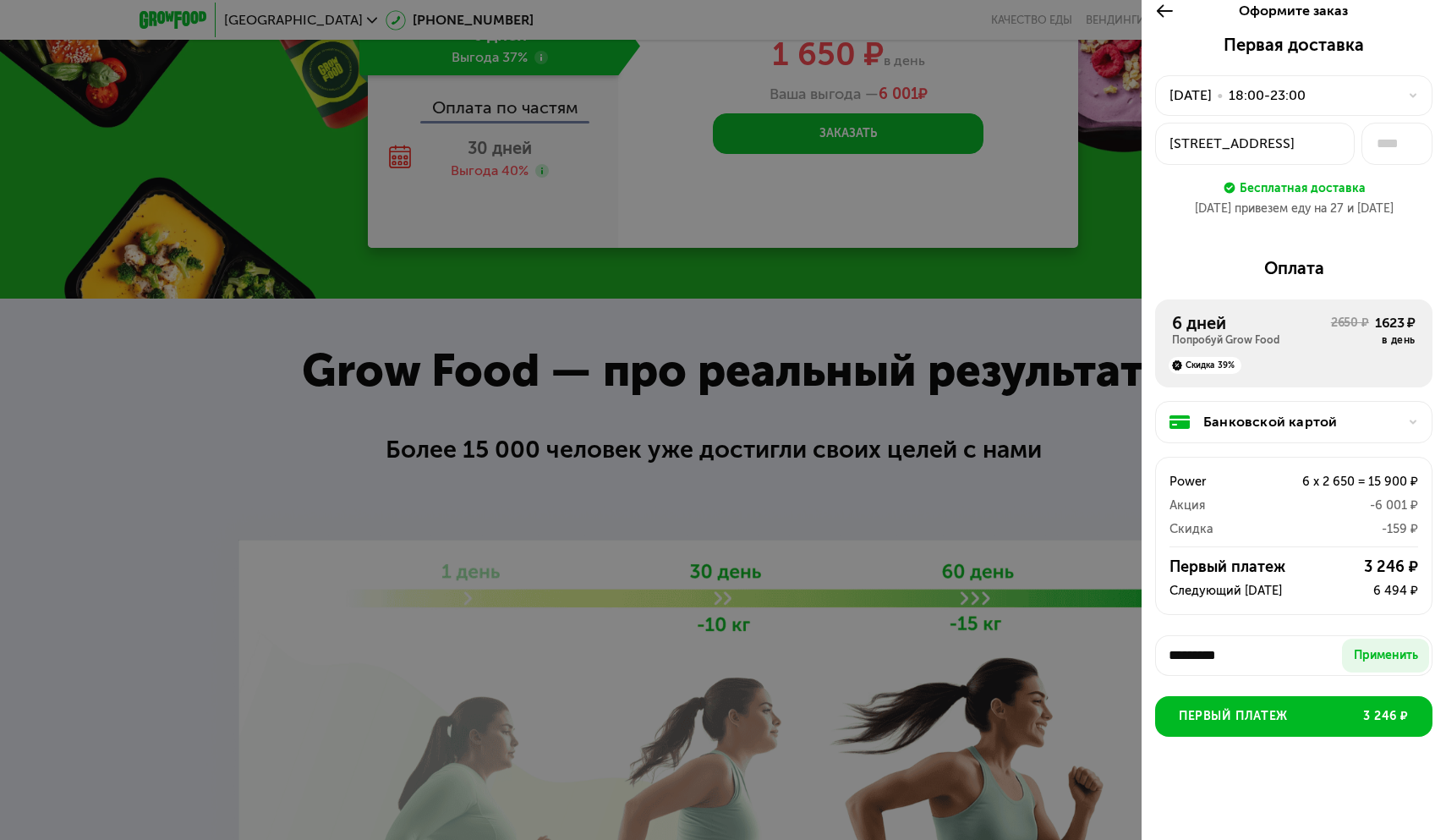
drag, startPoint x: 1244, startPoint y: 630, endPoint x: 1161, endPoint y: 630, distance: 83.0
click at [1161, 630] on div "Первая доставка 26 авг, вт • 18:00-23:00 Каширское шоссе, 1 Бесплатная доставка…" at bounding box center [1293, 435] width 304 height 800
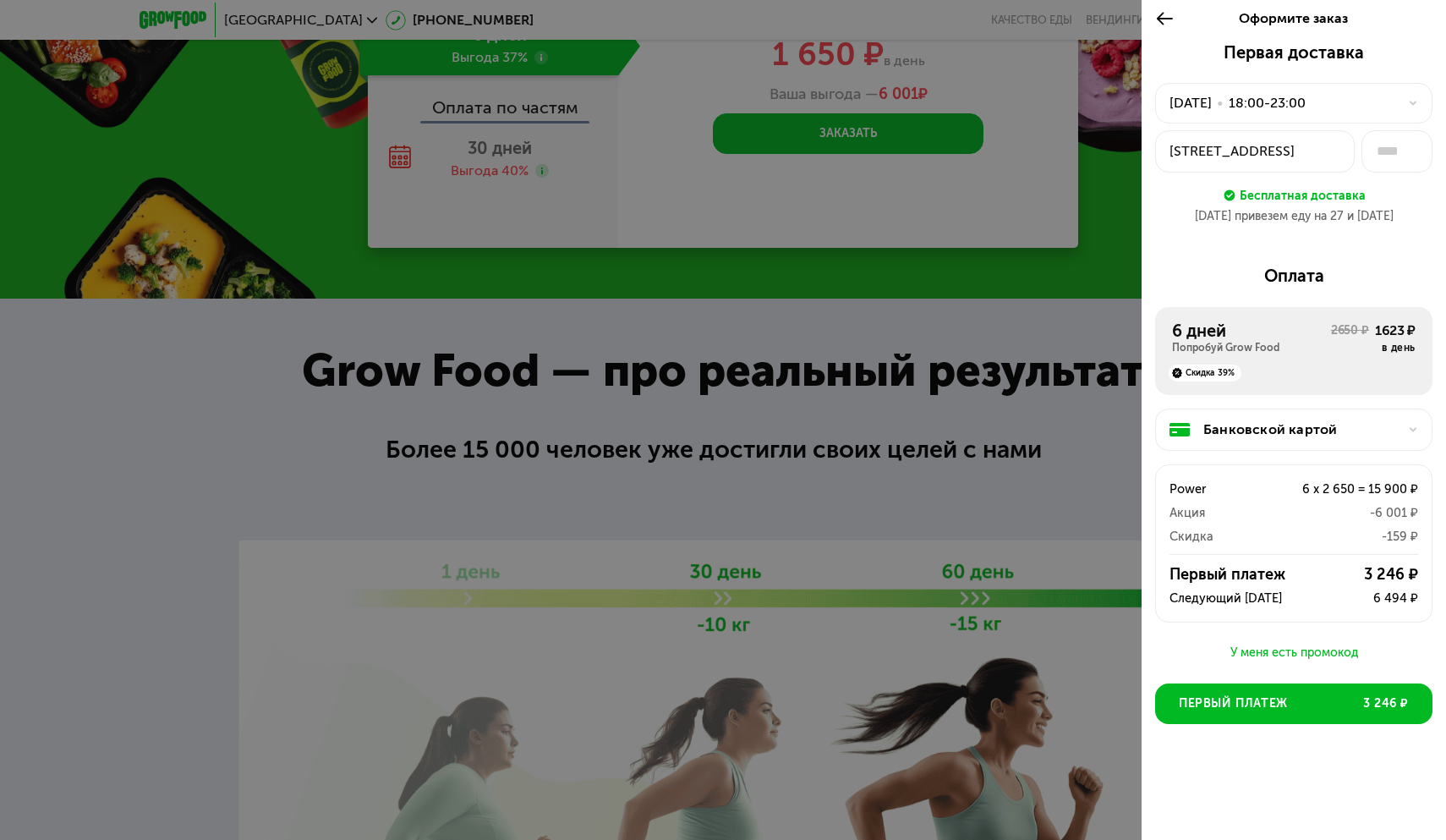
scroll to position [0, 0]
click at [1329, 648] on div "У меня есть промокод" at bounding box center [1294, 652] width 277 height 20
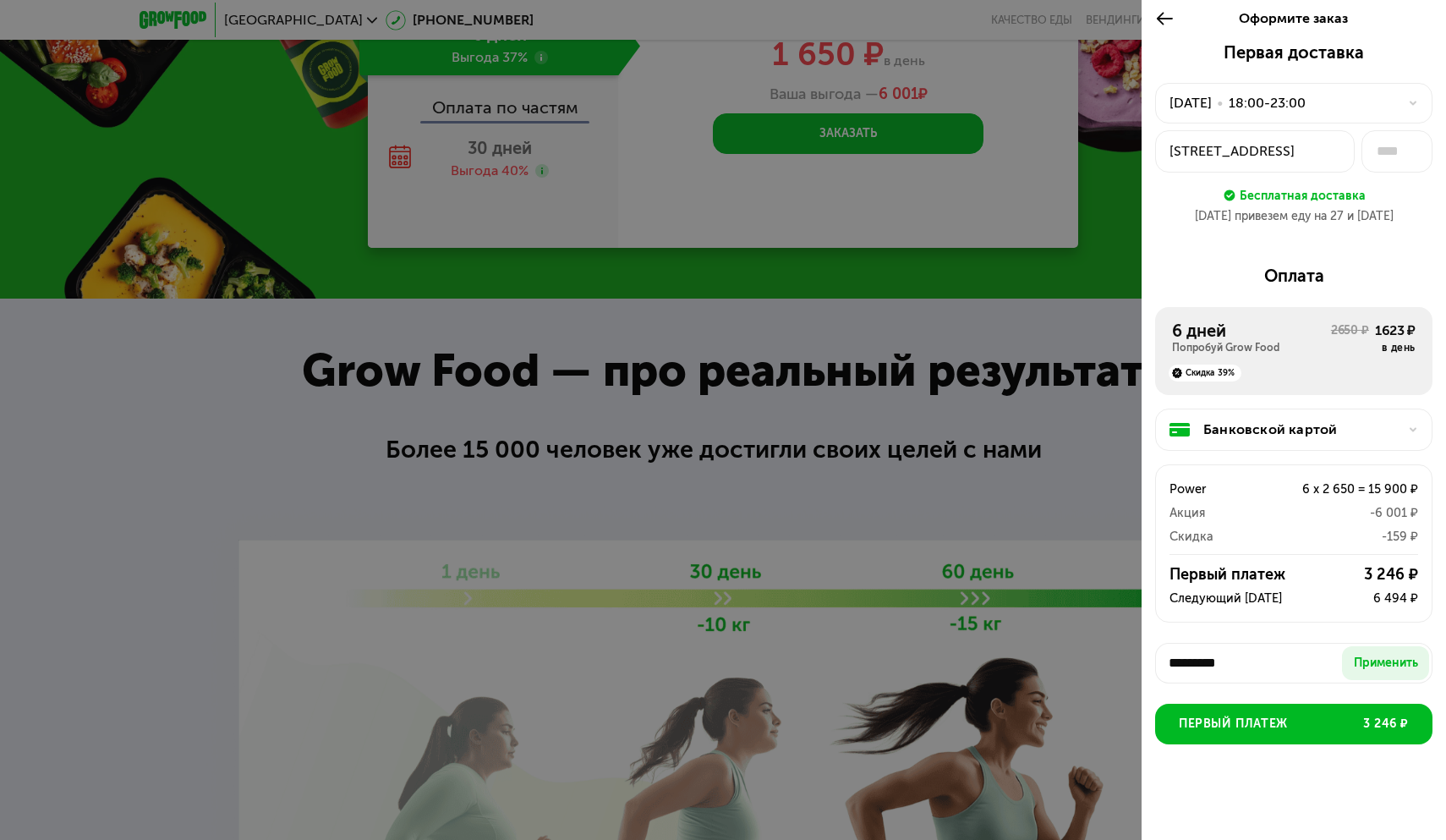
scroll to position [8, 0]
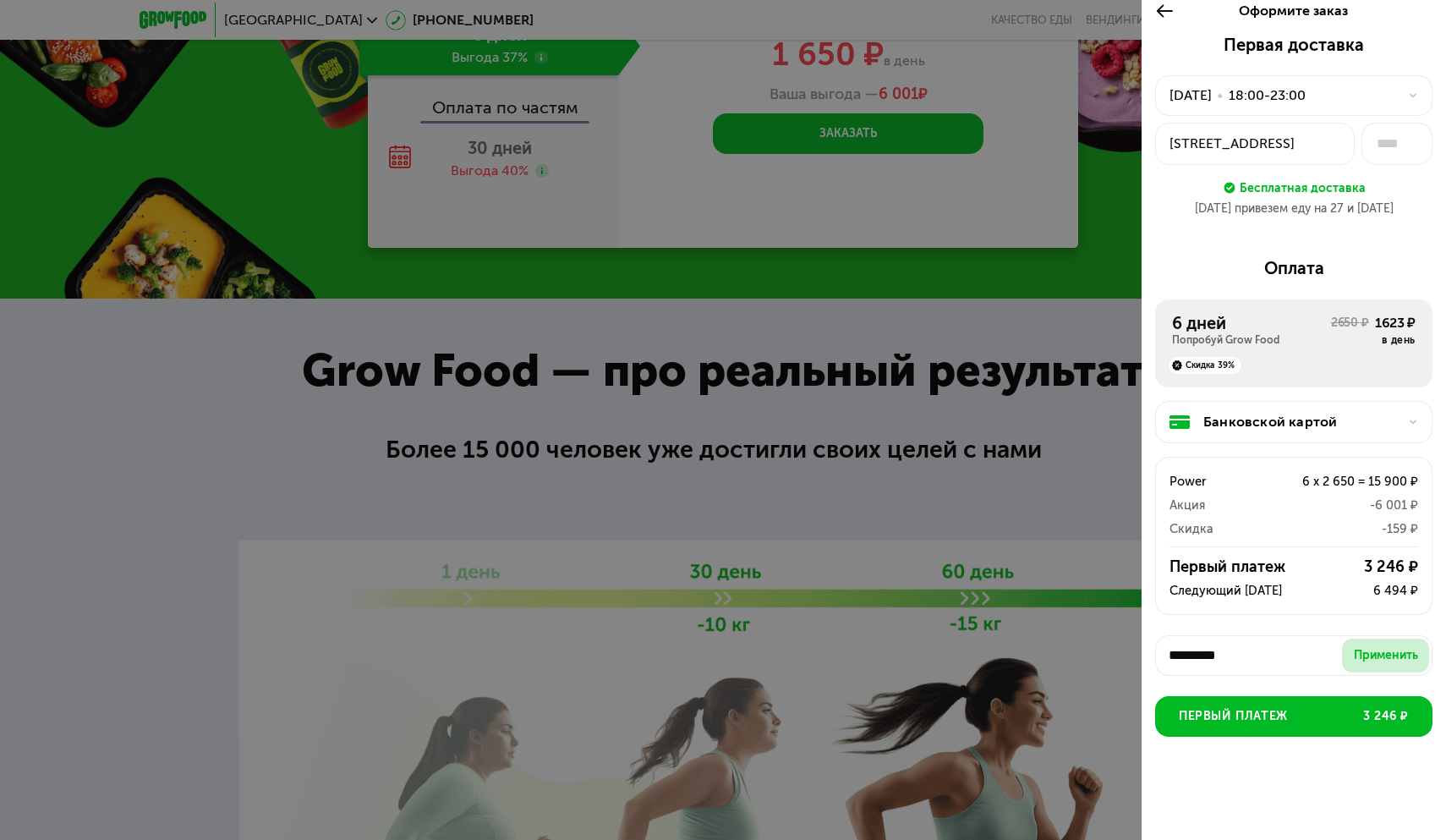
click at [1372, 646] on div "Применить" at bounding box center [1386, 654] width 64 height 17
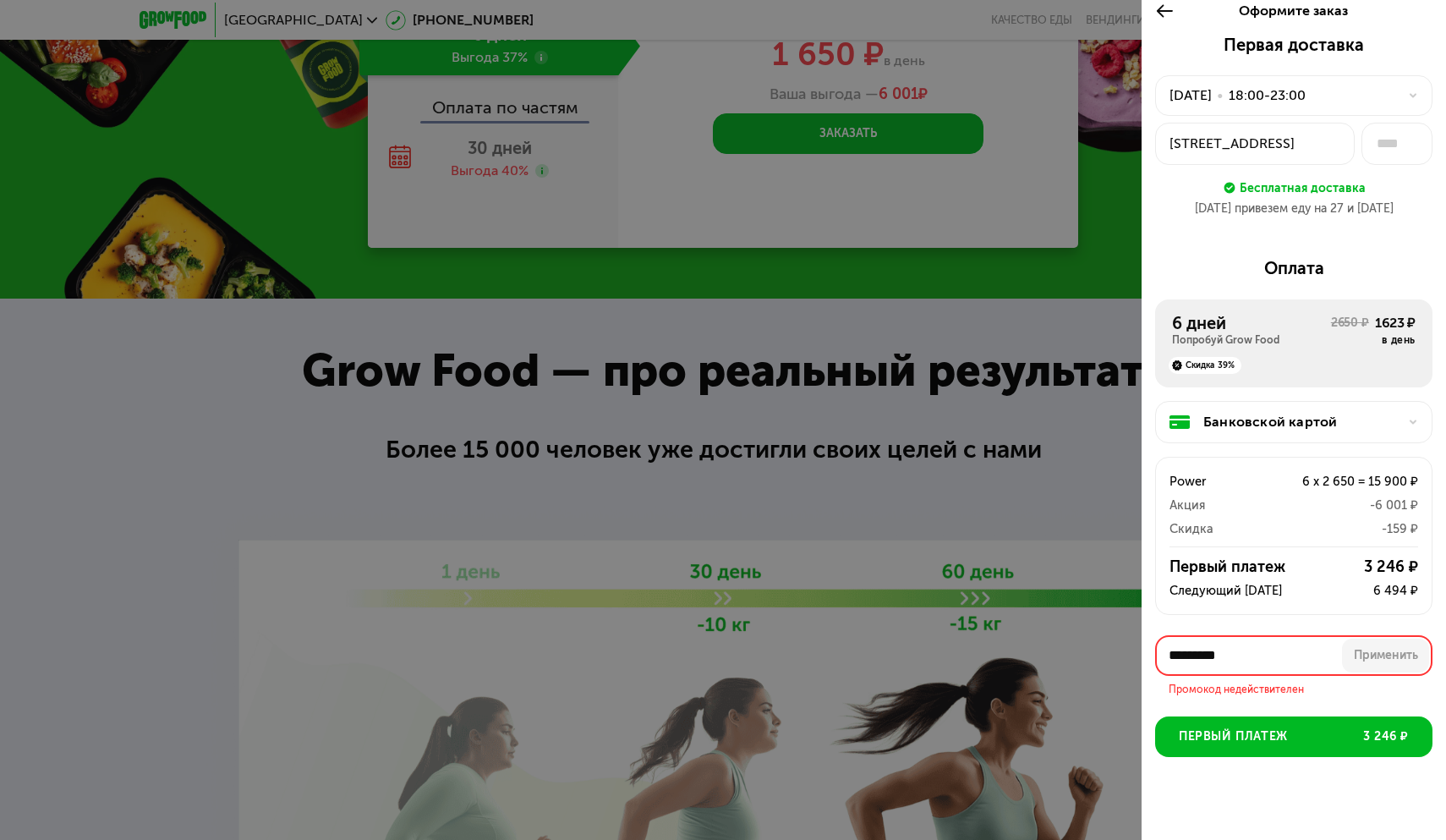
click at [1174, 646] on input "*********" at bounding box center [1294, 655] width 277 height 41
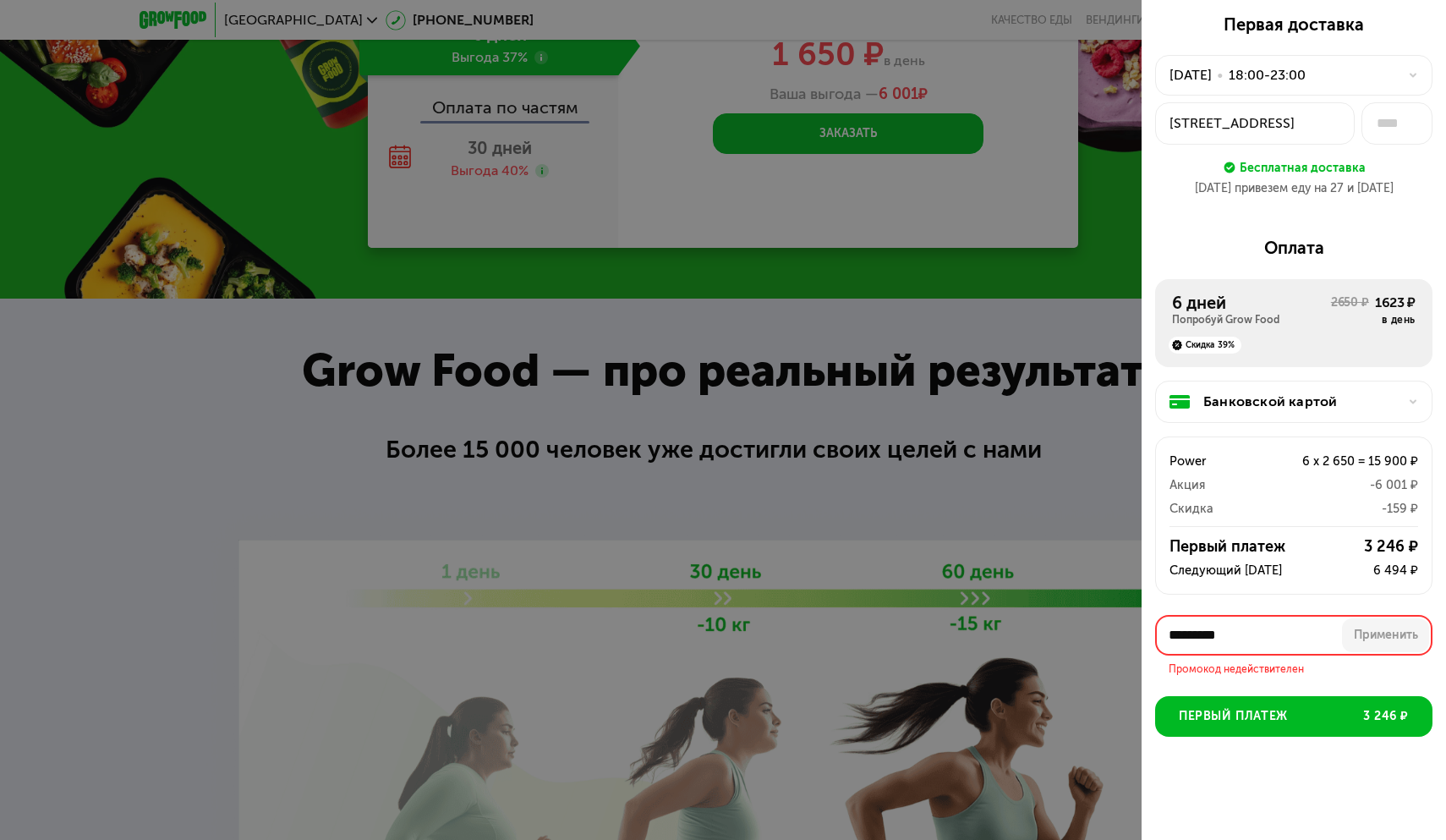
click at [1171, 632] on input "*********" at bounding box center [1294, 634] width 277 height 41
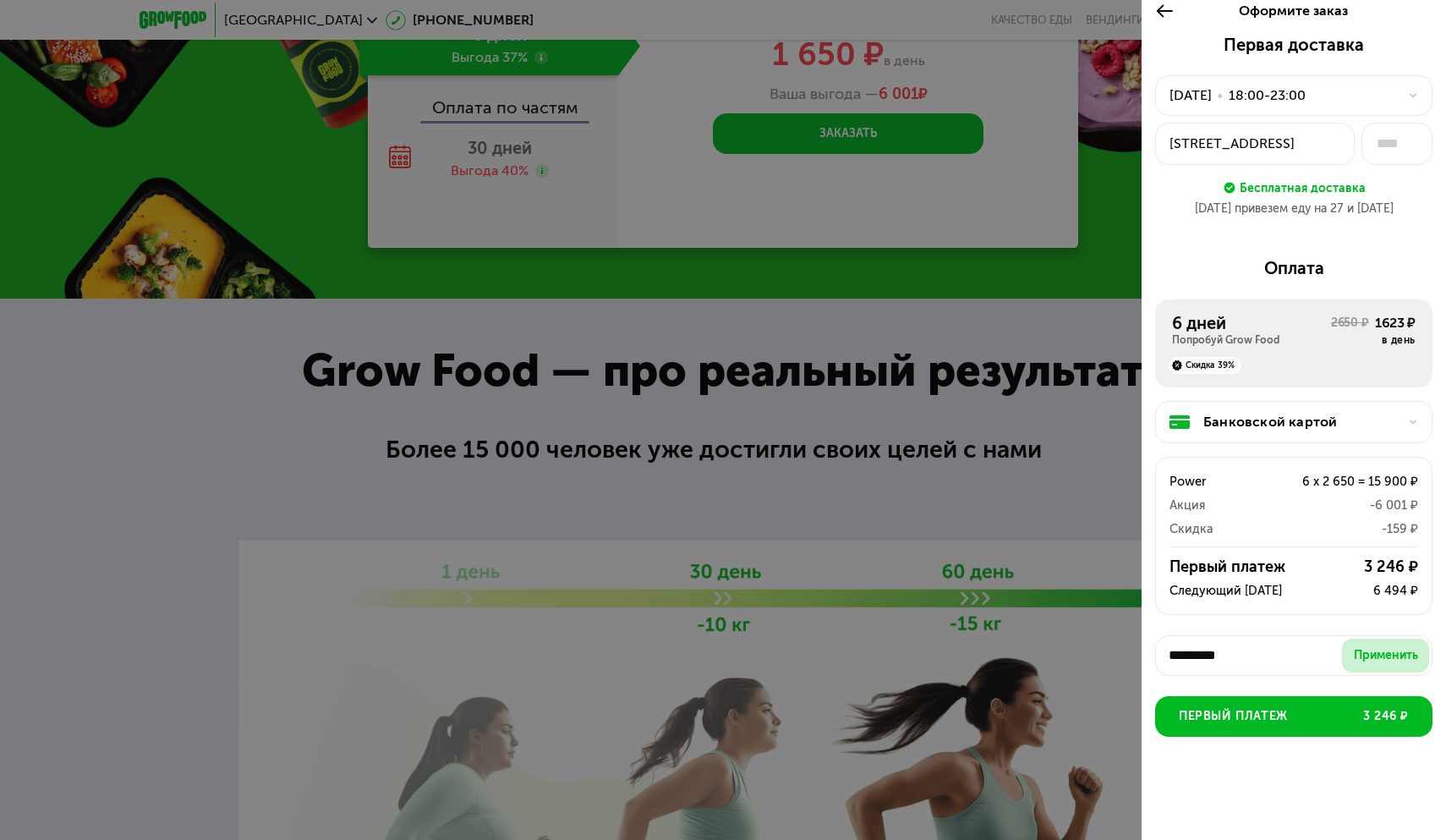
click at [1367, 646] on div "Применить" at bounding box center [1386, 654] width 64 height 17
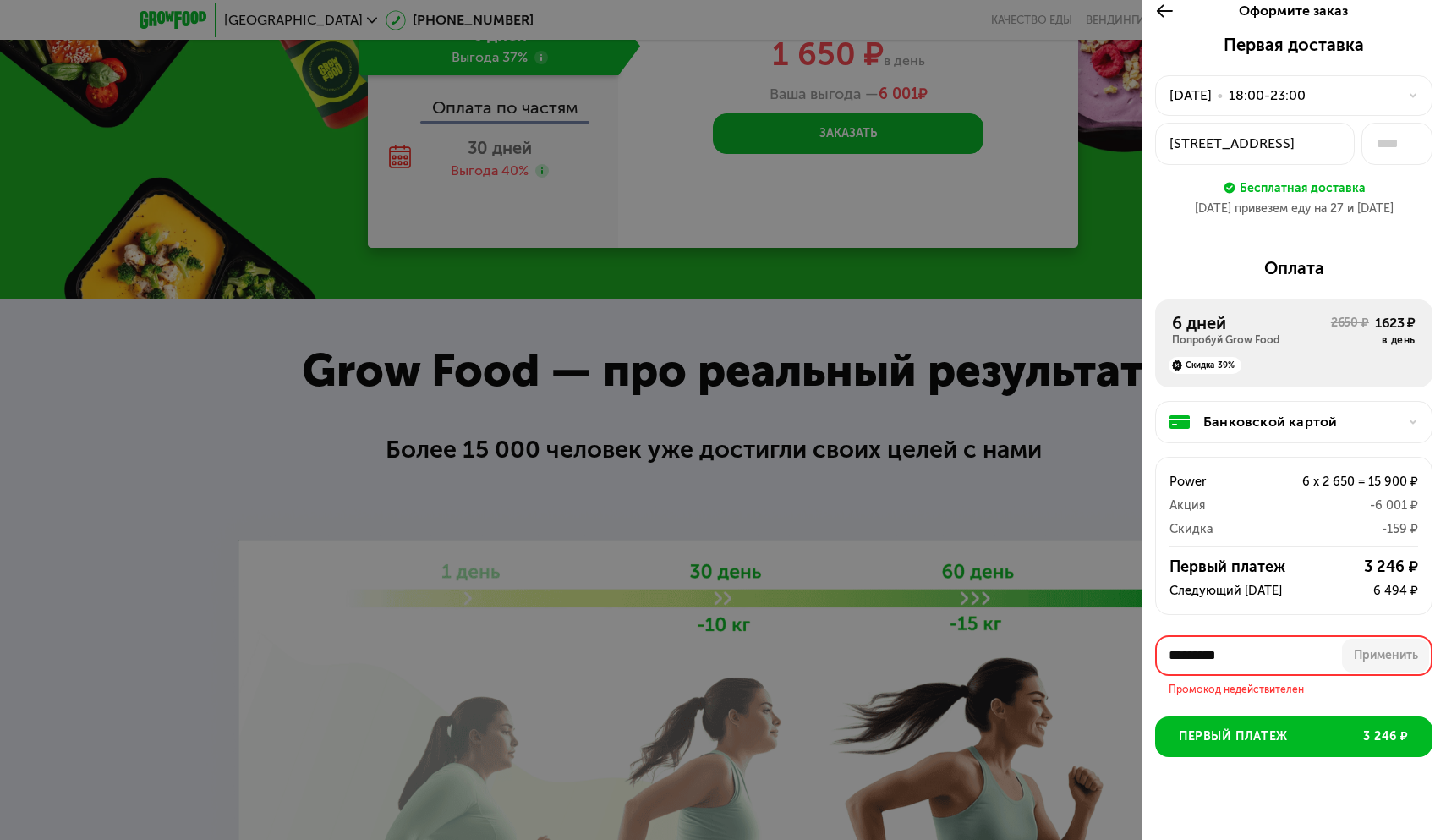
click at [1170, 12] on icon at bounding box center [1165, 11] width 19 height 20
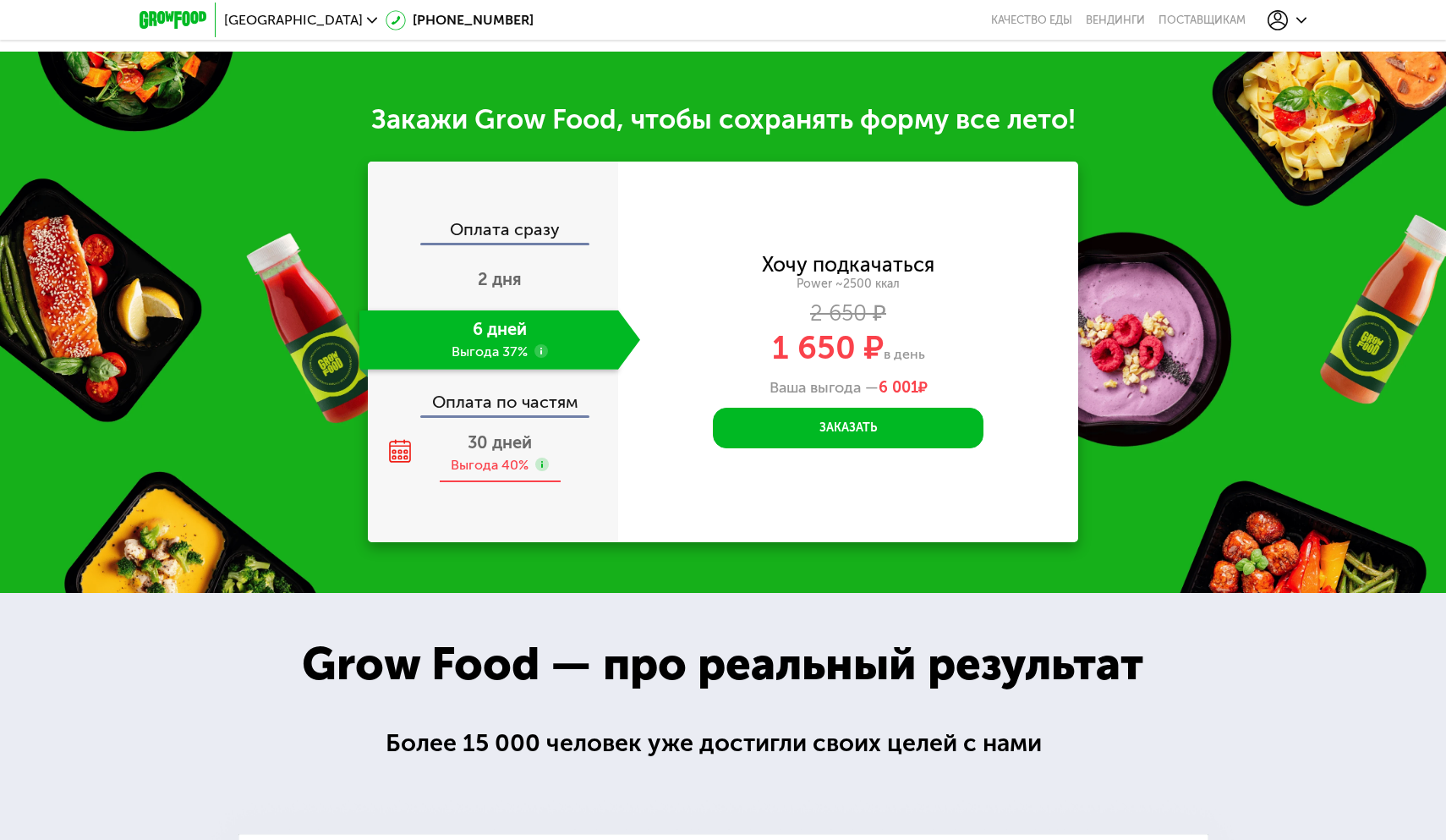
click at [518, 452] on div "30 дней Выгода 40%" at bounding box center [499, 453] width 280 height 59
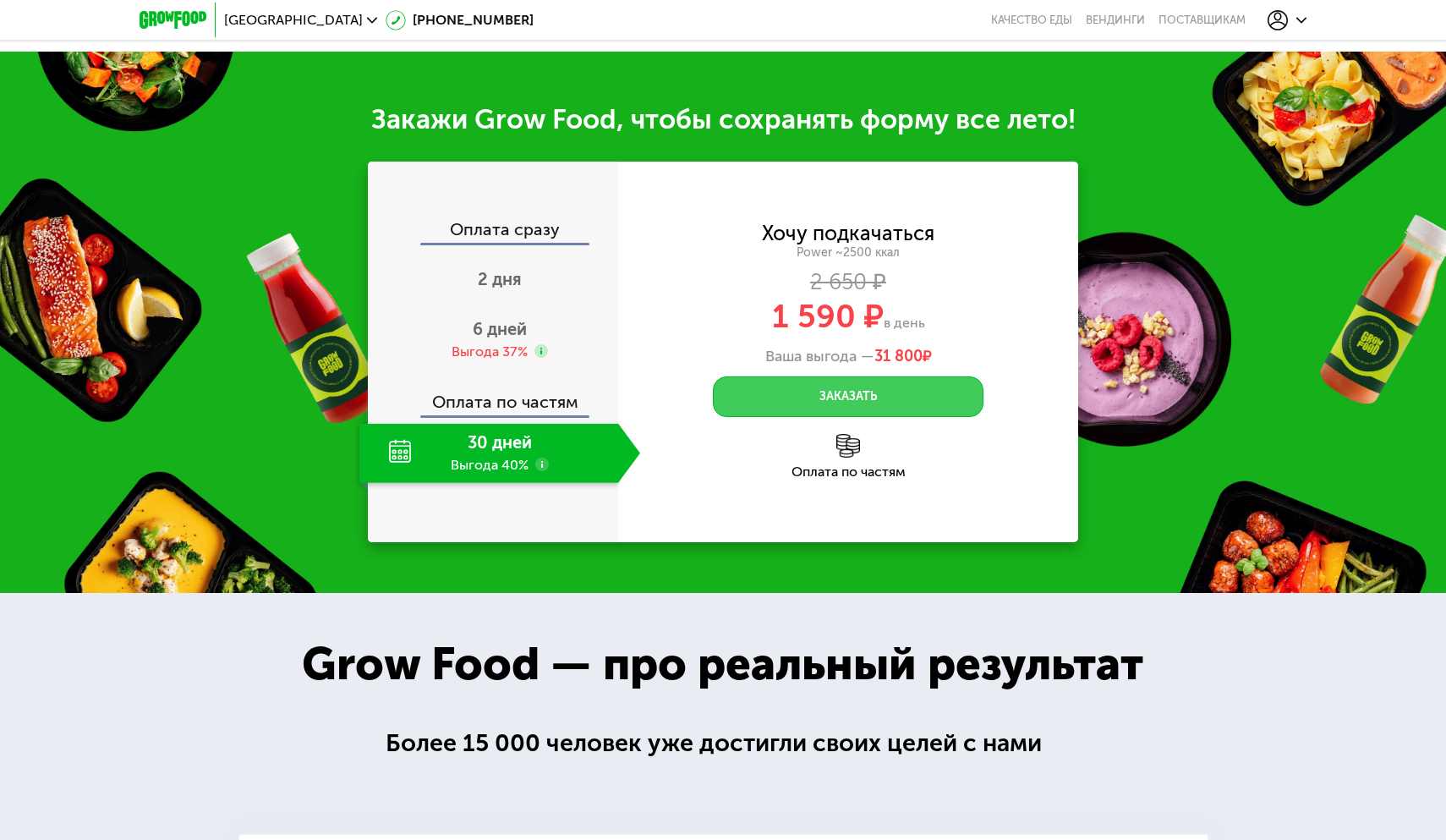
click at [820, 381] on button "Заказать" at bounding box center [848, 396] width 270 height 41
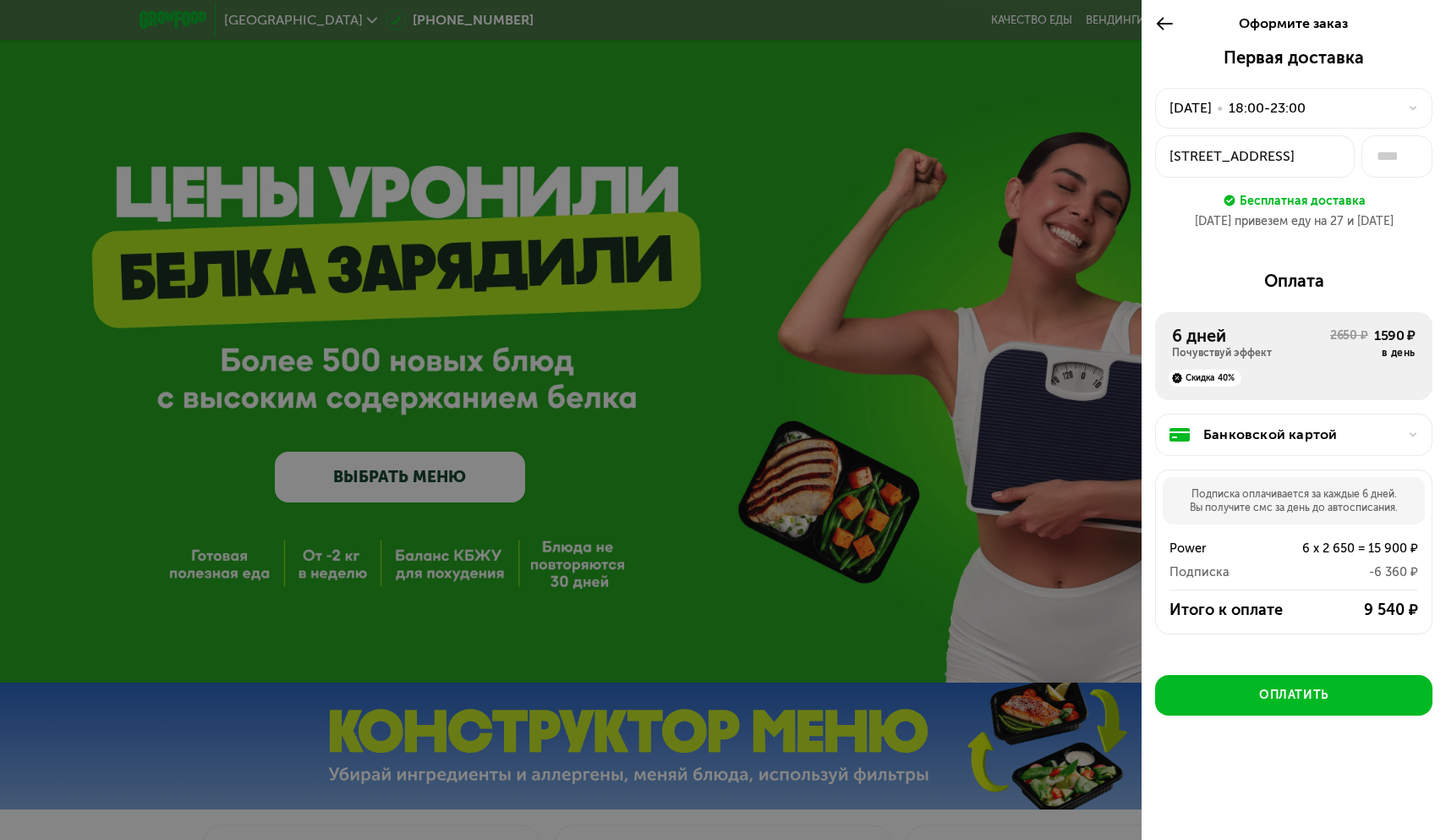
click at [911, 168] on div at bounding box center [723, 420] width 1446 height 840
click at [1163, 19] on use at bounding box center [1165, 23] width 16 height 13
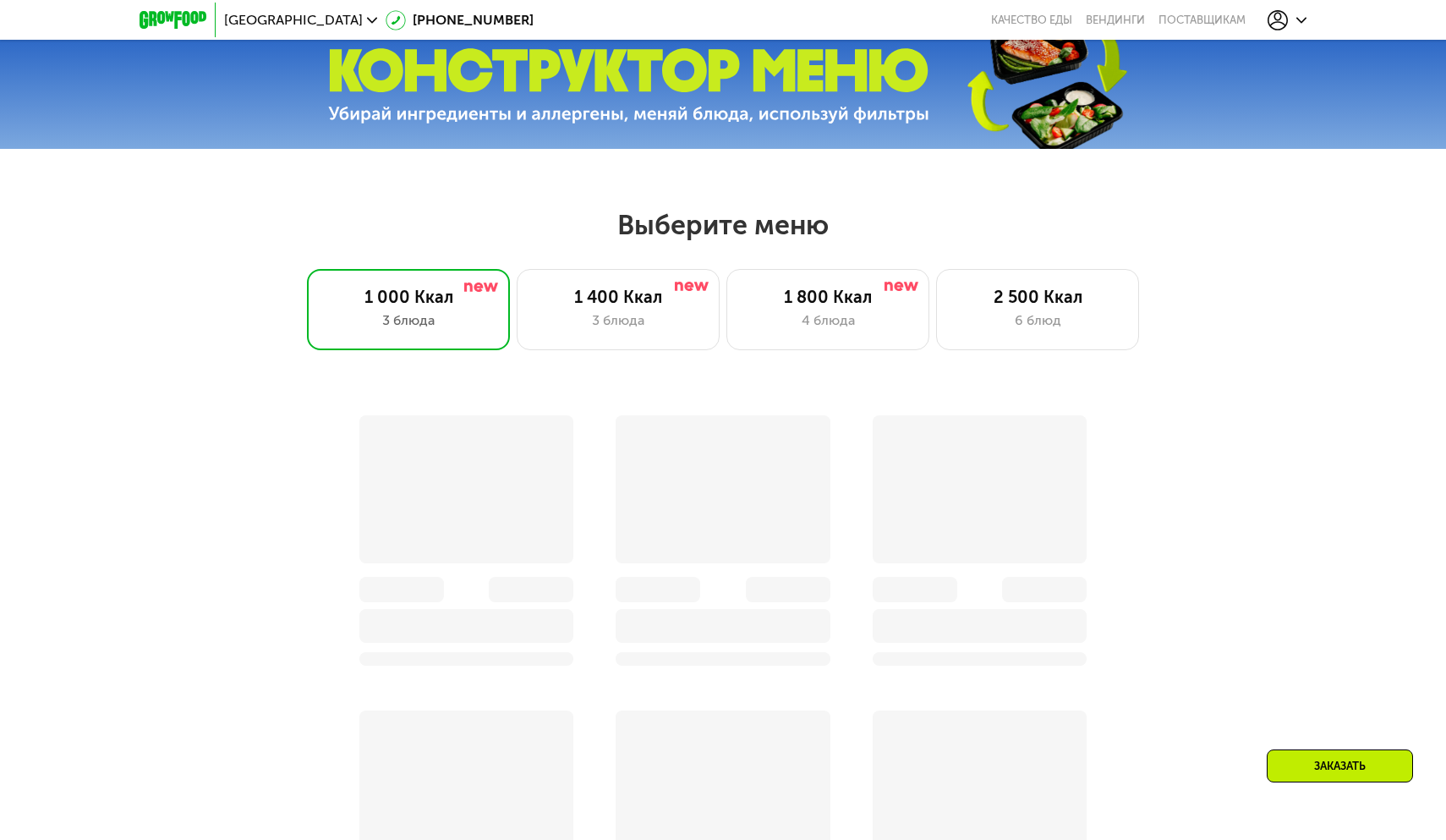
scroll to position [664, 0]
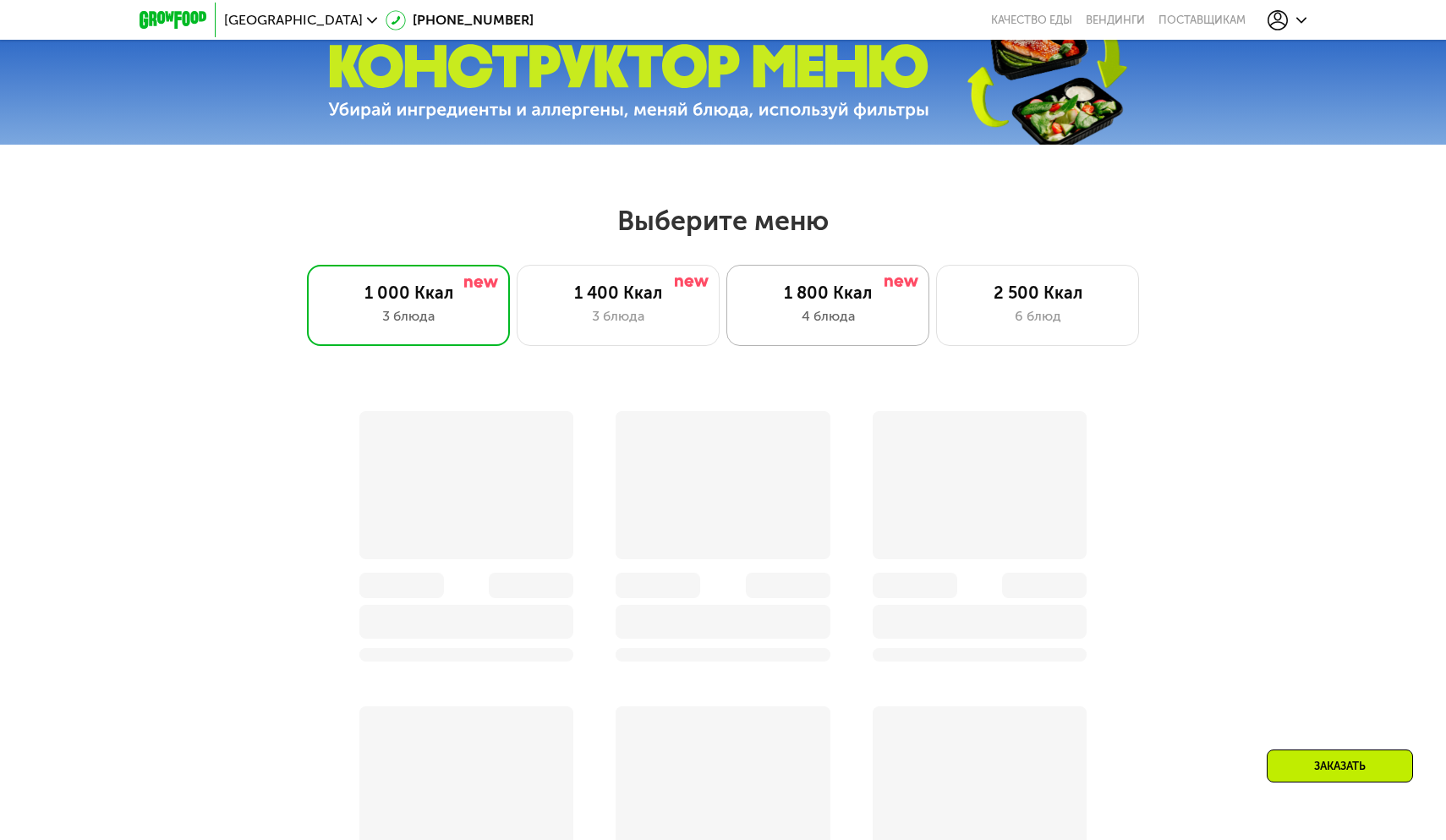
click at [936, 326] on div "1 800 Ккал 4 блюда" at bounding box center [1037, 304] width 203 height 81
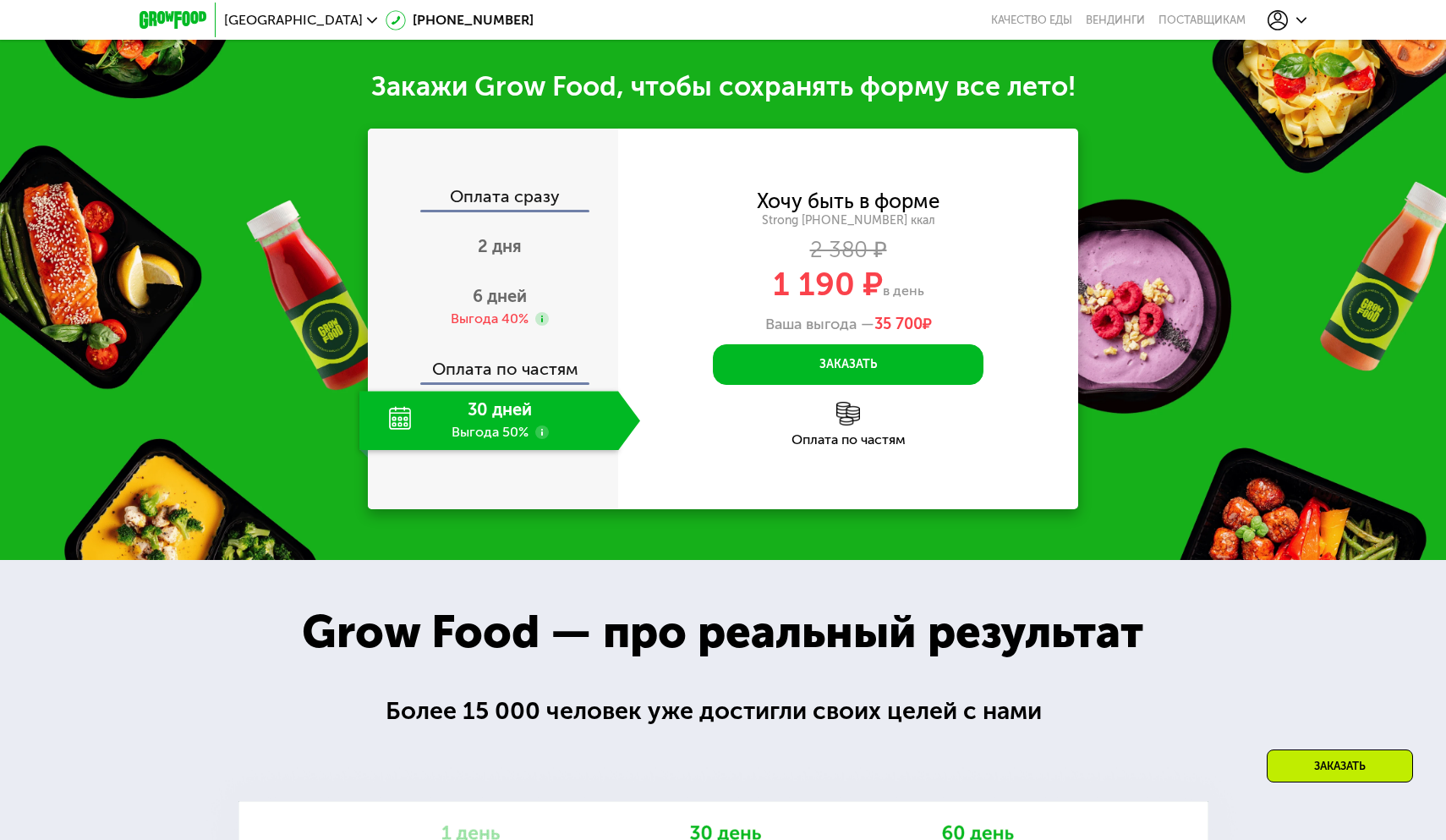
scroll to position [1709, 0]
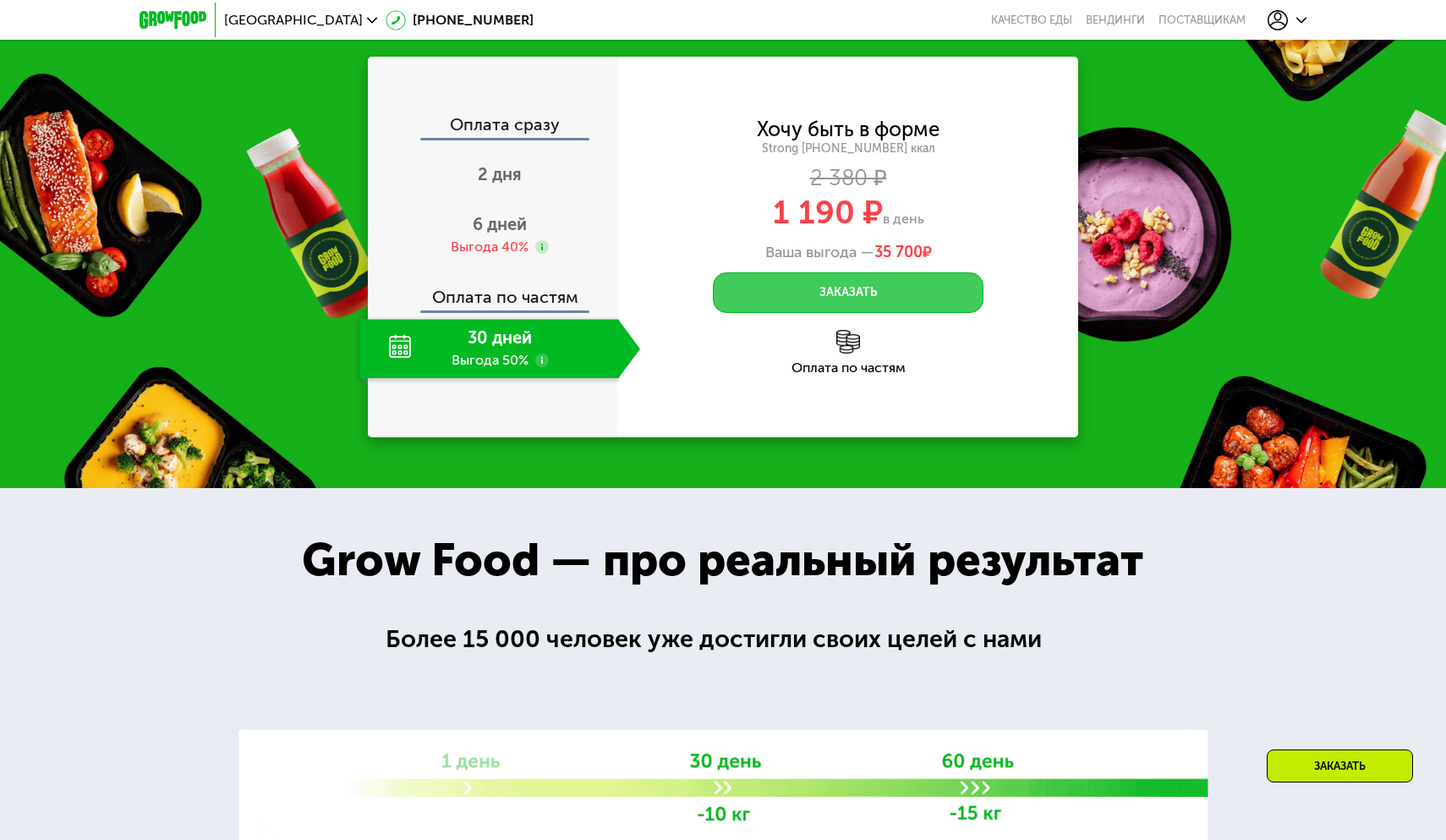
click at [828, 313] on button "Заказать" at bounding box center [848, 292] width 270 height 41
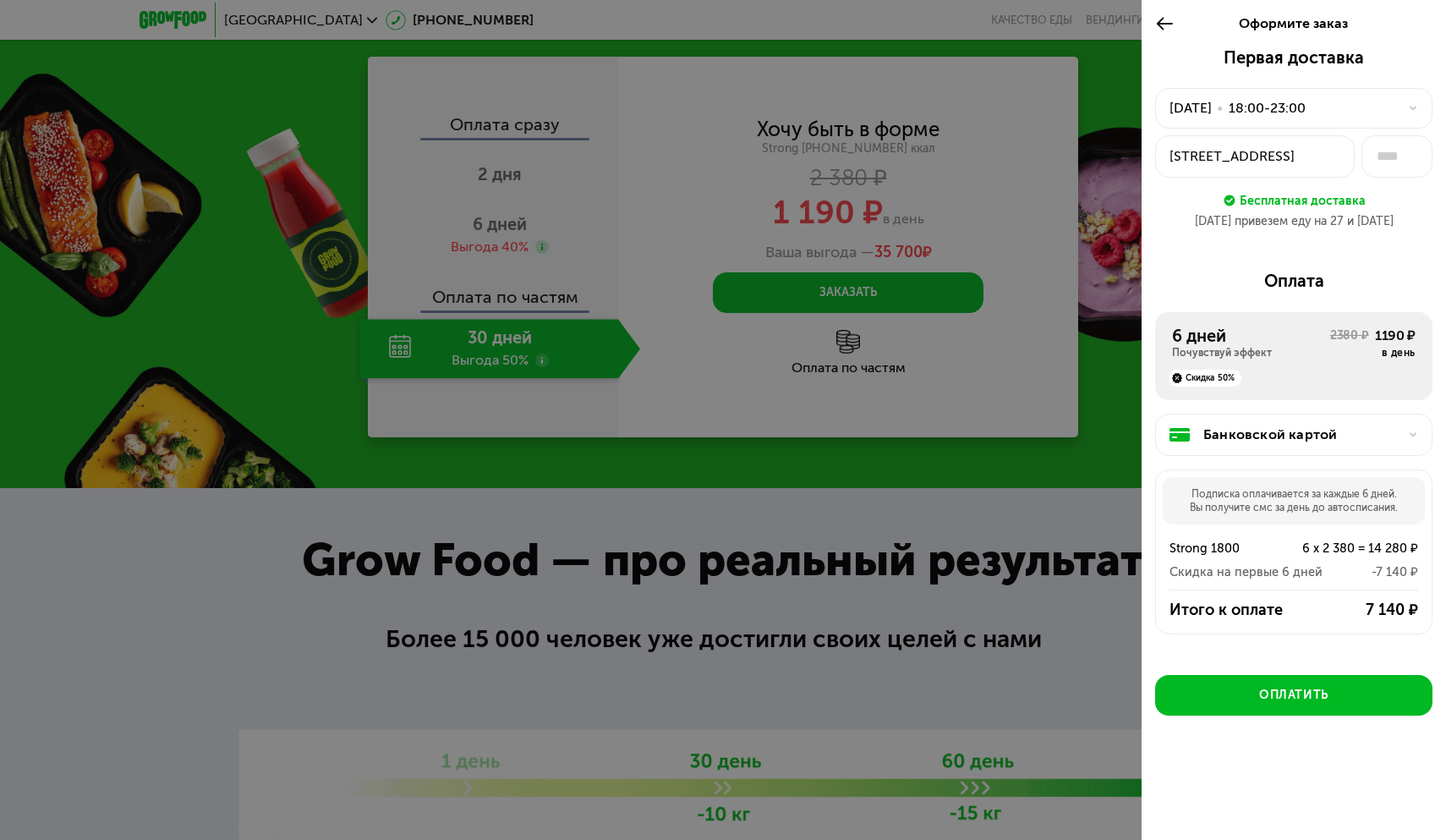
click at [1012, 347] on div at bounding box center [723, 420] width 1446 height 840
click at [1157, 28] on icon at bounding box center [1165, 24] width 19 height 20
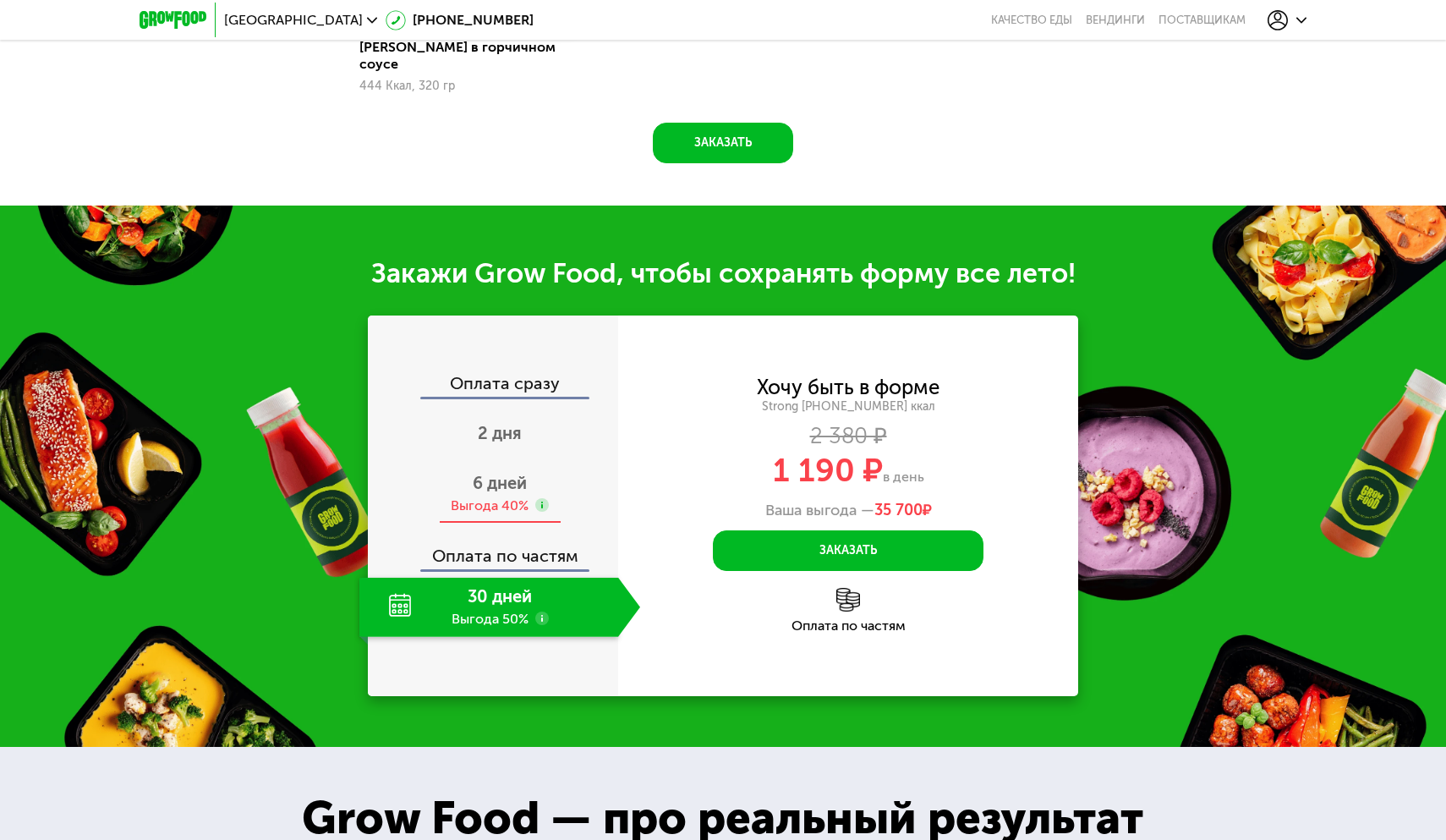
click at [479, 473] on span "6 дней" at bounding box center [500, 483] width 54 height 20
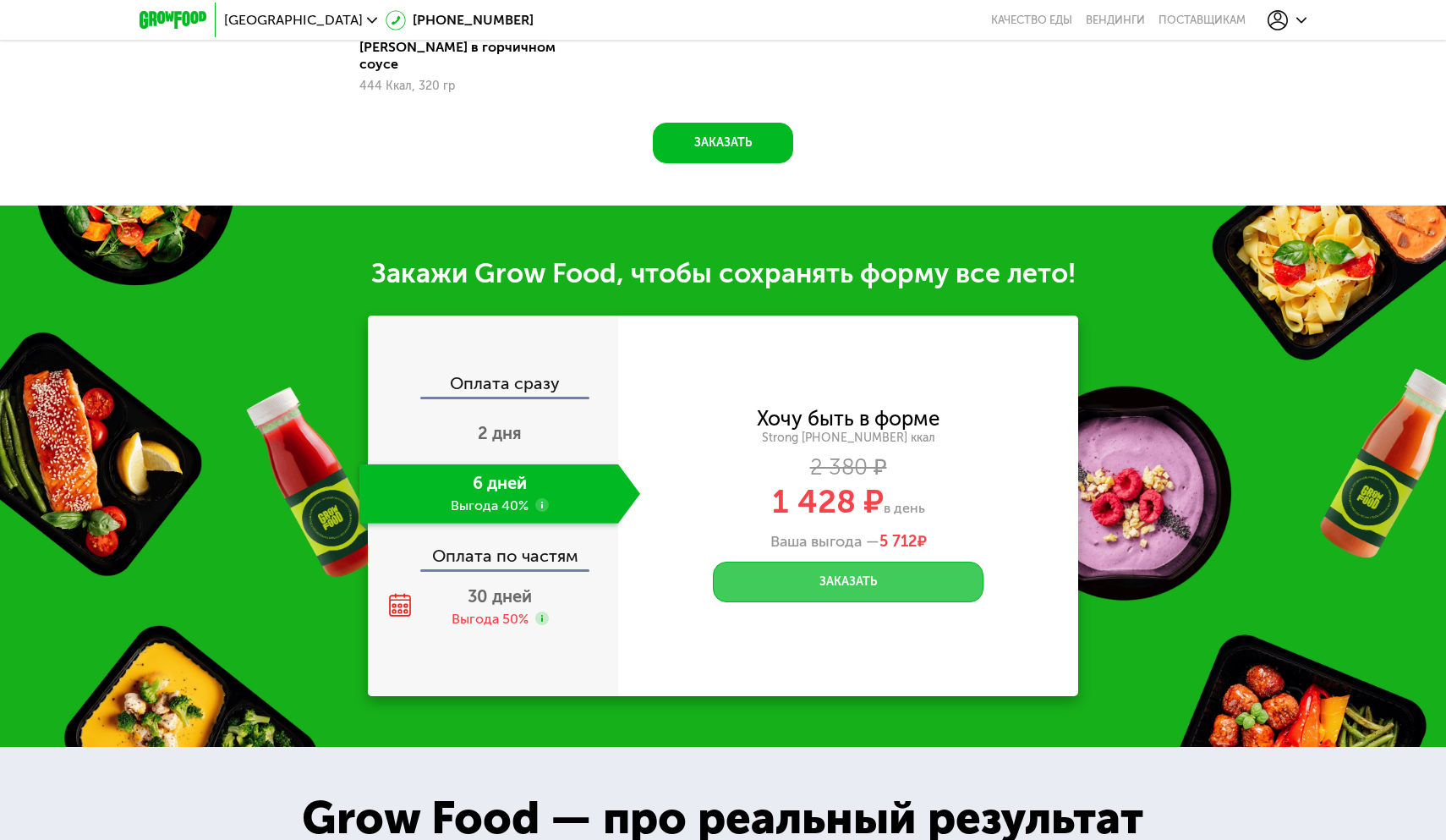
click at [828, 562] on button "Заказать" at bounding box center [848, 582] width 270 height 41
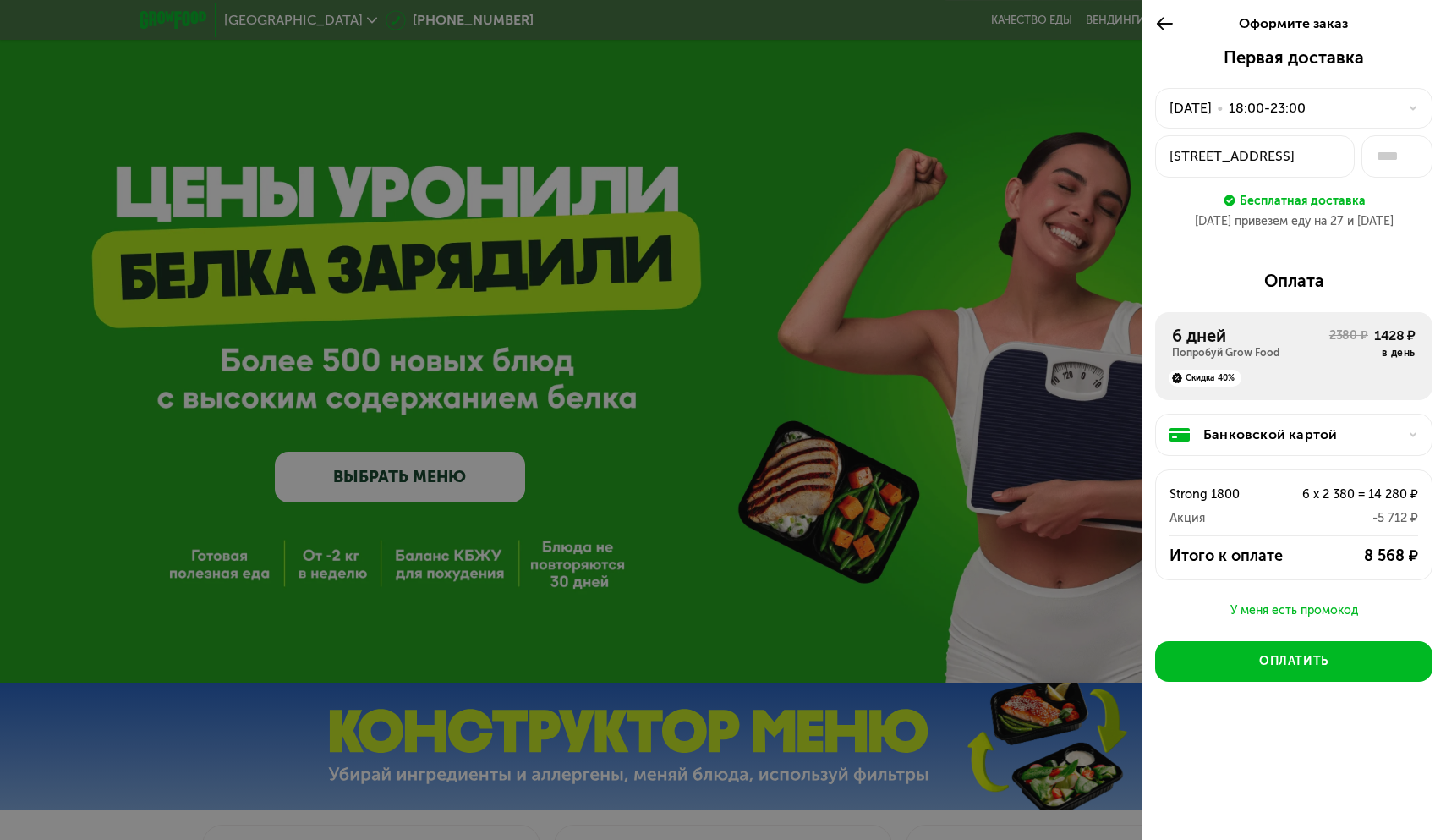
click at [1265, 607] on div "У меня есть промокод" at bounding box center [1294, 611] width 277 height 20
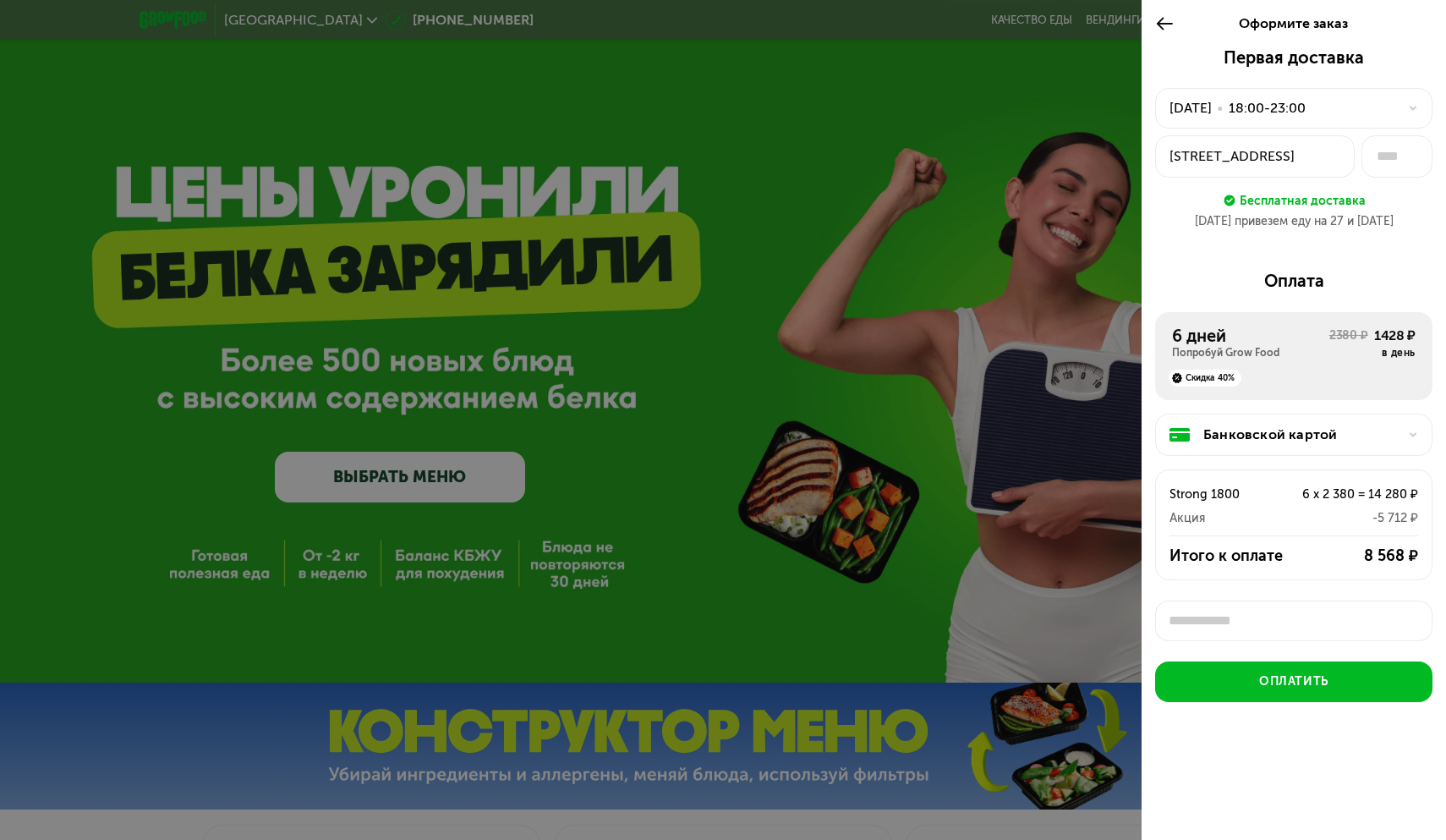
scroll to position [5, 0]
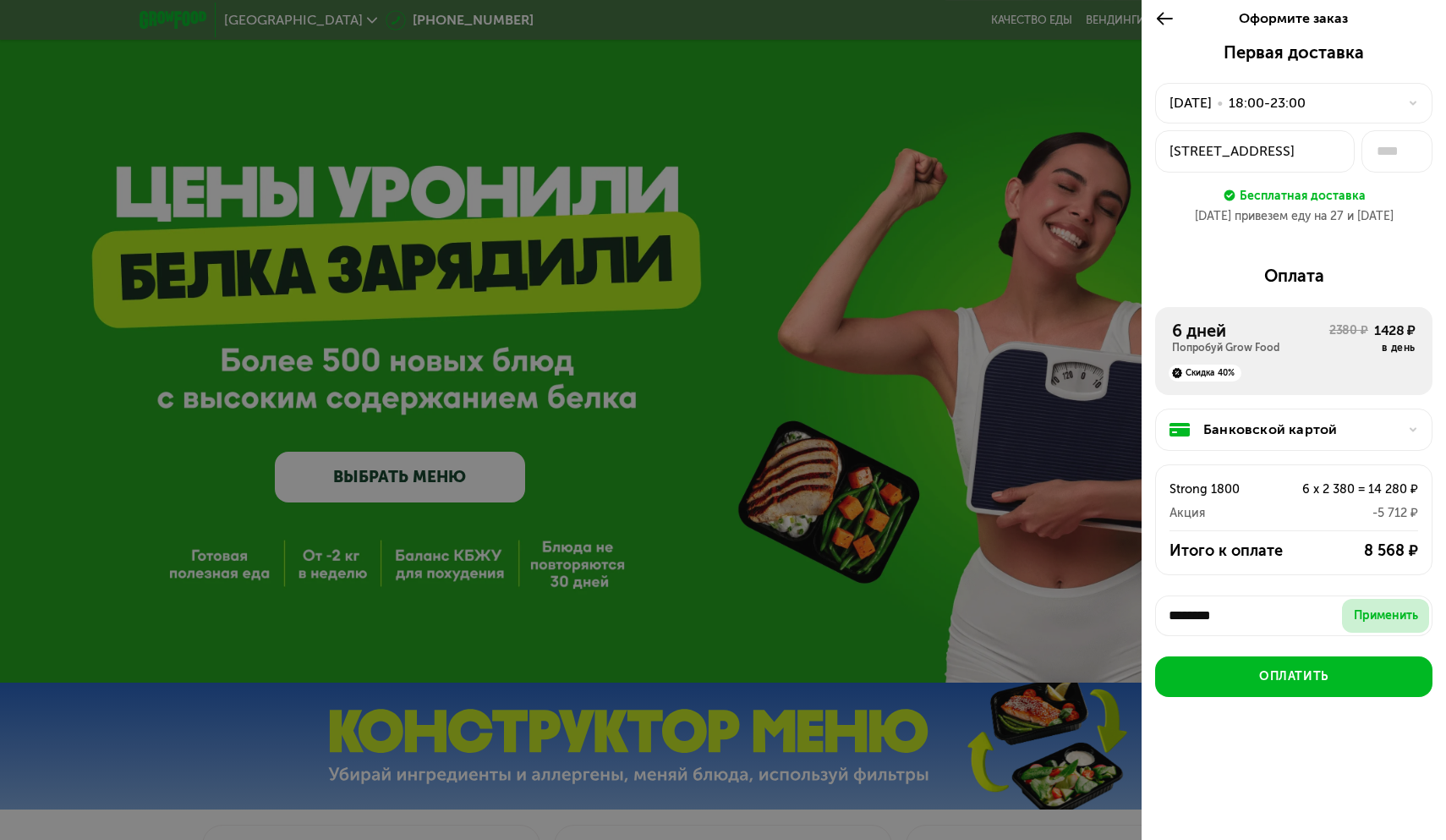
type input "********"
click at [1371, 616] on div "Применить" at bounding box center [1386, 616] width 64 height 17
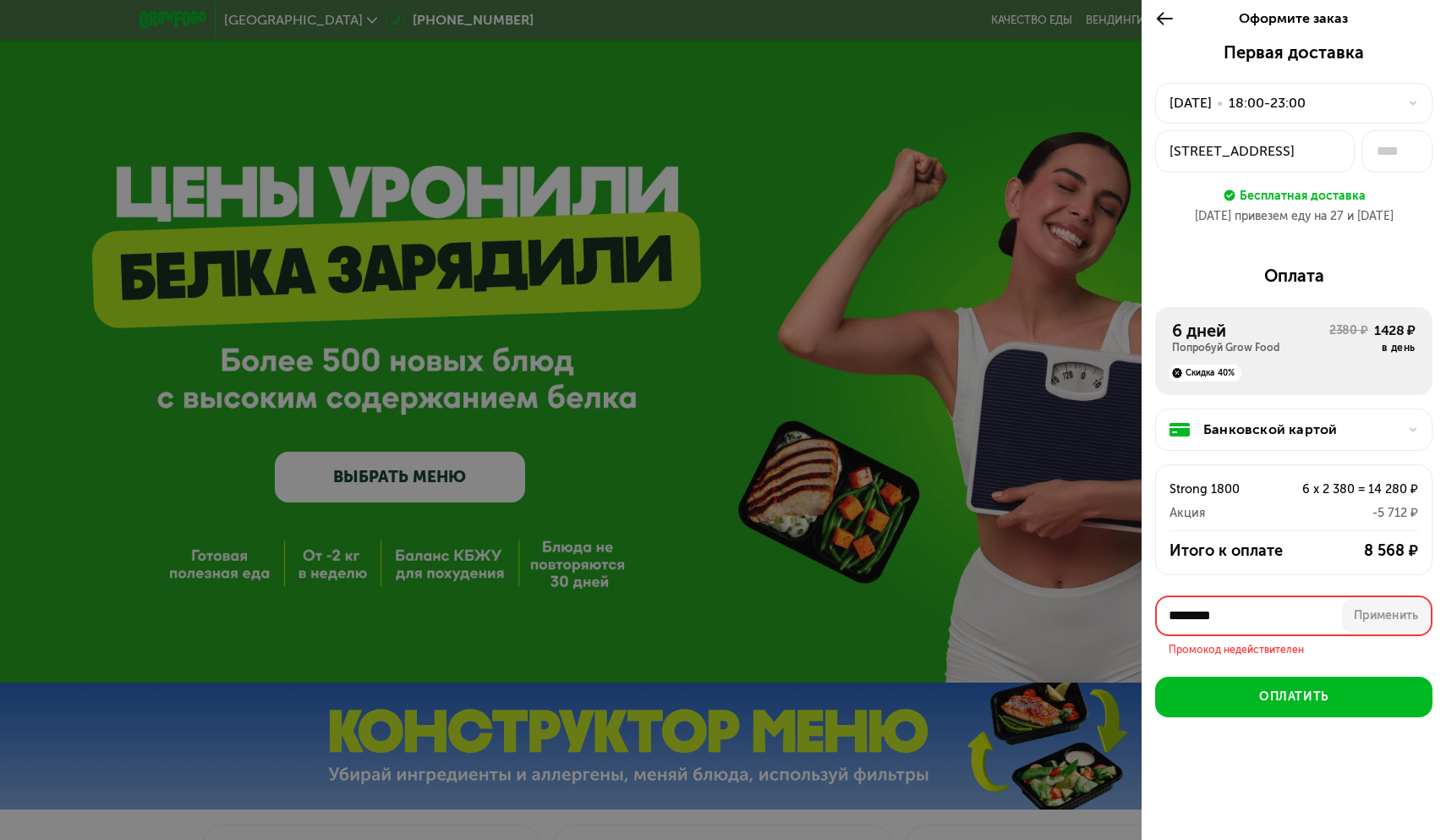
click at [1168, 20] on icon at bounding box center [1165, 18] width 19 height 20
